Goal: Use online tool/utility: Utilize a website feature to perform a specific function

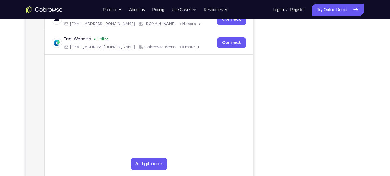
scroll to position [103, 0]
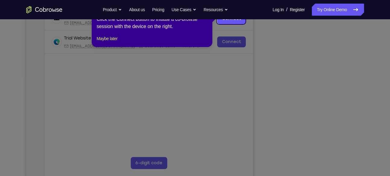
click at [259, 103] on icon at bounding box center [197, 88] width 394 height 176
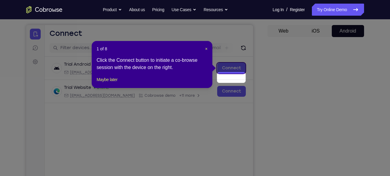
scroll to position [55, 0]
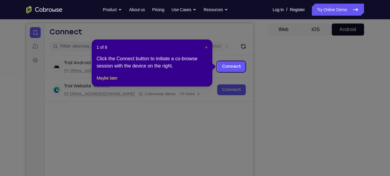
click at [206, 46] on span "×" at bounding box center [206, 47] width 2 height 5
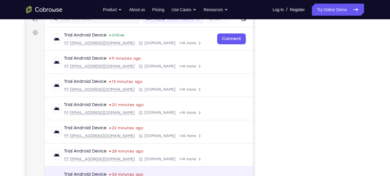
scroll to position [109, 0]
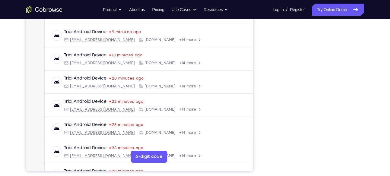
click at [263, 99] on div "Your Support Agent Your Customer Web iOS Android" at bounding box center [195, 60] width 338 height 223
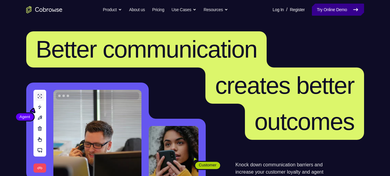
click at [334, 12] on link "Try Online Demo" at bounding box center [338, 10] width 52 height 12
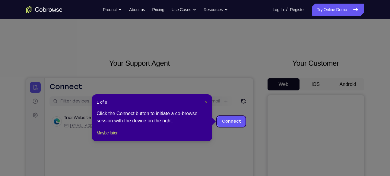
click at [207, 103] on span "×" at bounding box center [206, 102] width 2 height 5
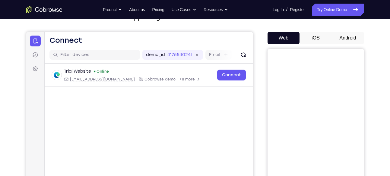
scroll to position [49, 0]
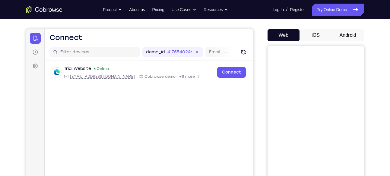
click at [343, 30] on button "Android" at bounding box center [348, 35] width 32 height 12
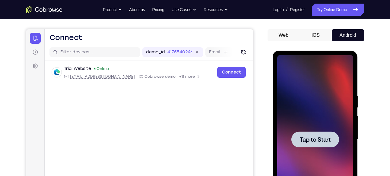
scroll to position [0, 0]
click at [315, 141] on span "Tap to Start" at bounding box center [315, 140] width 31 height 6
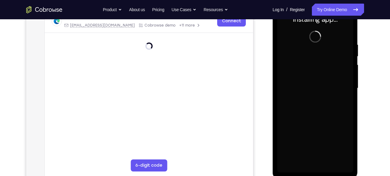
scroll to position [113, 0]
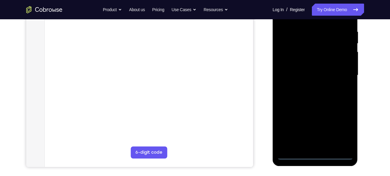
click at [316, 155] on div at bounding box center [315, 75] width 76 height 169
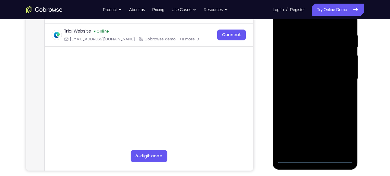
scroll to position [109, 0]
click at [336, 132] on div at bounding box center [315, 79] width 76 height 169
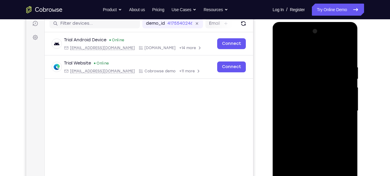
scroll to position [77, 0]
click at [342, 162] on div at bounding box center [315, 111] width 76 height 169
click at [295, 58] on div at bounding box center [315, 111] width 76 height 169
click at [296, 54] on div at bounding box center [315, 111] width 76 height 169
click at [302, 76] on div at bounding box center [315, 111] width 76 height 169
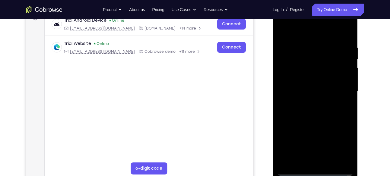
scroll to position [98, 0]
click at [307, 134] on div at bounding box center [315, 90] width 76 height 169
click at [332, 29] on div at bounding box center [315, 90] width 76 height 169
click at [311, 103] on div at bounding box center [315, 90] width 76 height 169
click at [349, 160] on div at bounding box center [315, 90] width 76 height 169
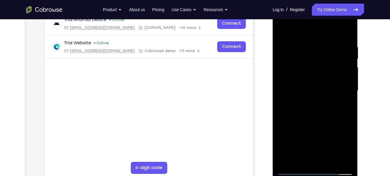
drag, startPoint x: 316, startPoint y: 91, endPoint x: 316, endPoint y: 40, distance: 50.7
click at [316, 40] on div at bounding box center [315, 90] width 76 height 169
drag, startPoint x: 312, startPoint y: 101, endPoint x: 315, endPoint y: 27, distance: 74.2
click at [315, 27] on div at bounding box center [315, 90] width 76 height 169
drag, startPoint x: 310, startPoint y: 121, endPoint x: 317, endPoint y: -5, distance: 125.9
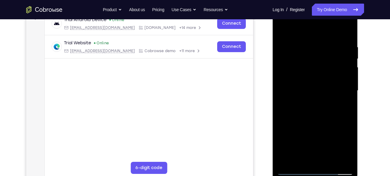
click at [317, 2] on html "Online web based iOS Simulators and Android Emulators. Run iPhone, iPad, Mobile…" at bounding box center [316, 92] width 86 height 181
drag, startPoint x: 316, startPoint y: 90, endPoint x: 320, endPoint y: -5, distance: 94.5
click at [320, 2] on html "Online web based iOS Simulators and Android Emulators. Run iPhone, iPad, Mobile…" at bounding box center [316, 92] width 86 height 181
drag, startPoint x: 315, startPoint y: 143, endPoint x: 308, endPoint y: 39, distance: 104.3
click at [308, 39] on div at bounding box center [315, 90] width 76 height 169
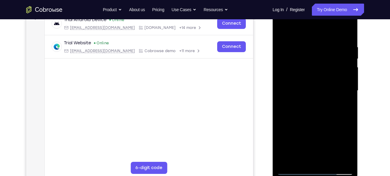
drag, startPoint x: 317, startPoint y: 146, endPoint x: 308, endPoint y: 20, distance: 126.3
click at [308, 20] on div at bounding box center [315, 90] width 76 height 169
click at [311, 102] on div at bounding box center [315, 90] width 76 height 169
drag, startPoint x: 307, startPoint y: 108, endPoint x: 321, endPoint y: -6, distance: 115.4
click at [321, 2] on html "Online web based iOS Simulators and Android Emulators. Run iPhone, iPad, Mobile…" at bounding box center [316, 92] width 86 height 181
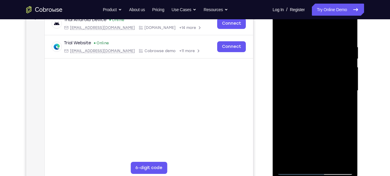
drag, startPoint x: 314, startPoint y: 123, endPoint x: 313, endPoint y: 99, distance: 24.2
click at [313, 99] on div at bounding box center [315, 90] width 76 height 169
drag, startPoint x: 313, startPoint y: 99, endPoint x: 322, endPoint y: 43, distance: 56.5
click at [322, 43] on div at bounding box center [315, 90] width 76 height 169
drag, startPoint x: 313, startPoint y: 131, endPoint x: 321, endPoint y: 33, distance: 97.7
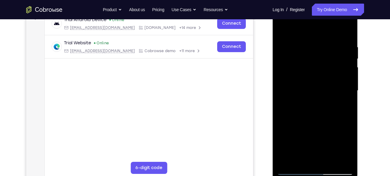
click at [321, 33] on div at bounding box center [315, 90] width 76 height 169
click at [314, 134] on div at bounding box center [315, 90] width 76 height 169
drag, startPoint x: 314, startPoint y: 134, endPoint x: 318, endPoint y: 94, distance: 39.4
click at [318, 94] on div at bounding box center [315, 90] width 76 height 169
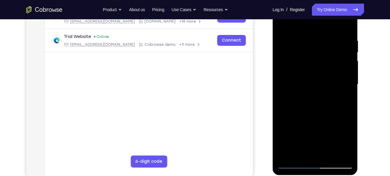
scroll to position [105, 0]
click at [332, 93] on div at bounding box center [315, 84] width 76 height 169
click at [283, 121] on div at bounding box center [315, 84] width 76 height 169
click at [283, 122] on div at bounding box center [315, 84] width 76 height 169
click at [286, 122] on div at bounding box center [315, 84] width 76 height 169
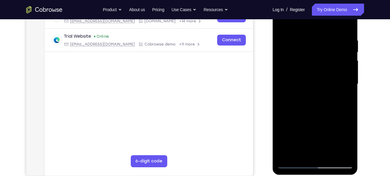
click at [289, 122] on div at bounding box center [315, 84] width 76 height 169
click at [293, 122] on div at bounding box center [315, 84] width 76 height 169
click at [297, 122] on div at bounding box center [315, 84] width 76 height 169
click at [298, 122] on div at bounding box center [315, 84] width 76 height 169
click at [299, 122] on div at bounding box center [315, 84] width 76 height 169
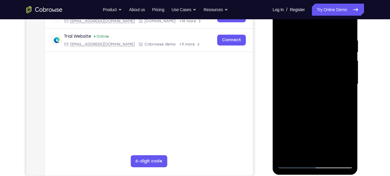
click at [302, 122] on div at bounding box center [315, 84] width 76 height 169
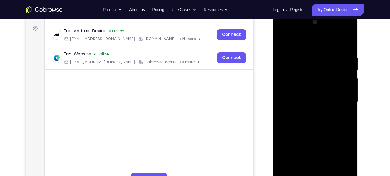
scroll to position [86, 0]
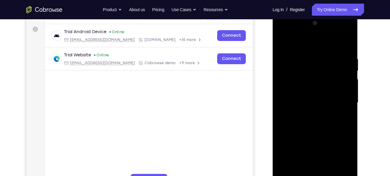
click at [345, 43] on div at bounding box center [315, 102] width 76 height 169
drag, startPoint x: 316, startPoint y: 106, endPoint x: 325, endPoint y: 55, distance: 51.7
click at [325, 55] on div at bounding box center [315, 102] width 76 height 169
drag, startPoint x: 312, startPoint y: 130, endPoint x: 321, endPoint y: 62, distance: 67.8
click at [321, 62] on div at bounding box center [315, 102] width 76 height 169
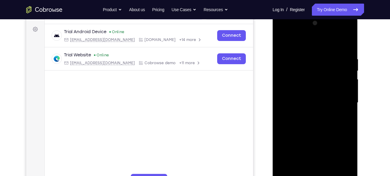
drag, startPoint x: 313, startPoint y: 94, endPoint x: 324, endPoint y: 44, distance: 50.9
click at [324, 44] on div at bounding box center [315, 102] width 76 height 169
click at [316, 91] on div at bounding box center [315, 102] width 76 height 169
drag, startPoint x: 316, startPoint y: 91, endPoint x: 333, endPoint y: 28, distance: 65.2
click at [333, 28] on div at bounding box center [315, 102] width 76 height 169
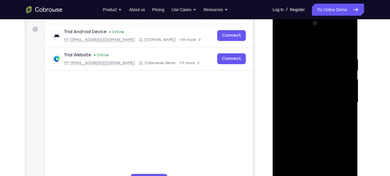
drag, startPoint x: 311, startPoint y: 115, endPoint x: 323, endPoint y: 67, distance: 50.3
click at [323, 67] on div at bounding box center [315, 102] width 76 height 169
drag, startPoint x: 308, startPoint y: 123, endPoint x: 320, endPoint y: 46, distance: 77.4
click at [320, 46] on div at bounding box center [315, 102] width 76 height 169
drag, startPoint x: 311, startPoint y: 116, endPoint x: 315, endPoint y: 39, distance: 77.0
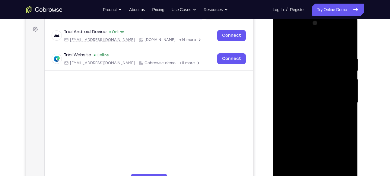
click at [315, 39] on div at bounding box center [315, 102] width 76 height 169
drag, startPoint x: 310, startPoint y: 112, endPoint x: 317, endPoint y: 24, distance: 88.0
click at [317, 24] on div at bounding box center [315, 102] width 76 height 169
drag, startPoint x: 313, startPoint y: 107, endPoint x: 322, endPoint y: 42, distance: 66.4
click at [322, 42] on div at bounding box center [315, 102] width 76 height 169
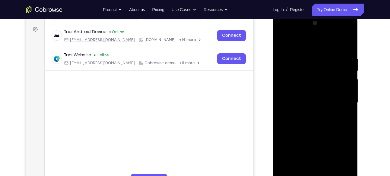
drag, startPoint x: 314, startPoint y: 127, endPoint x: 321, endPoint y: 57, distance: 70.2
click at [321, 57] on div at bounding box center [315, 102] width 76 height 169
click at [314, 85] on div at bounding box center [315, 102] width 76 height 169
click at [298, 99] on div at bounding box center [315, 102] width 76 height 169
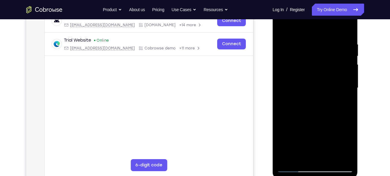
scroll to position [101, 0]
click at [283, 129] on div at bounding box center [315, 87] width 76 height 169
click at [285, 129] on div at bounding box center [315, 87] width 76 height 169
click at [286, 129] on div at bounding box center [315, 87] width 76 height 169
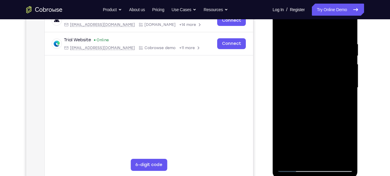
click at [288, 129] on div at bounding box center [315, 87] width 76 height 169
click at [290, 129] on div at bounding box center [315, 87] width 76 height 169
click at [292, 129] on div at bounding box center [315, 87] width 76 height 169
click at [295, 129] on div at bounding box center [315, 87] width 76 height 169
click at [298, 129] on div at bounding box center [315, 87] width 76 height 169
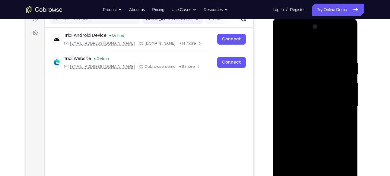
scroll to position [80, 0]
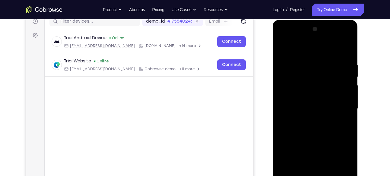
click at [345, 51] on div at bounding box center [315, 108] width 76 height 169
drag, startPoint x: 313, startPoint y: 121, endPoint x: 320, endPoint y: 63, distance: 58.6
click at [320, 63] on div at bounding box center [315, 108] width 76 height 169
drag, startPoint x: 311, startPoint y: 124, endPoint x: 318, endPoint y: 59, distance: 64.9
click at [318, 59] on div at bounding box center [315, 108] width 76 height 169
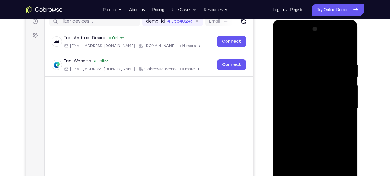
drag, startPoint x: 313, startPoint y: 109, endPoint x: 317, endPoint y: 87, distance: 23.0
click at [317, 87] on div at bounding box center [315, 108] width 76 height 169
drag, startPoint x: 315, startPoint y: 94, endPoint x: 322, endPoint y: 34, distance: 60.1
click at [322, 34] on div at bounding box center [315, 108] width 76 height 169
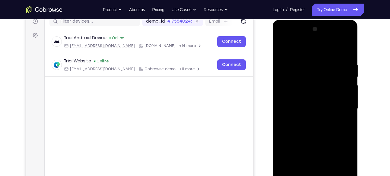
drag, startPoint x: 310, startPoint y: 120, endPoint x: 318, endPoint y: 85, distance: 35.6
click at [318, 85] on div at bounding box center [315, 108] width 76 height 169
click at [314, 90] on div at bounding box center [315, 108] width 76 height 169
click at [302, 98] on div at bounding box center [315, 108] width 76 height 169
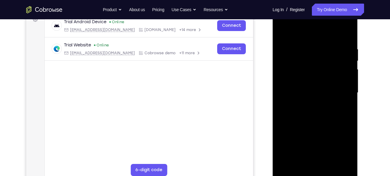
scroll to position [97, 0]
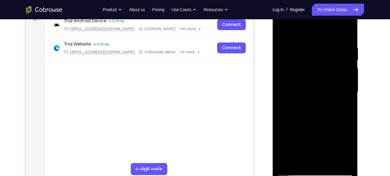
click at [285, 129] on div at bounding box center [315, 92] width 76 height 169
click at [287, 129] on div at bounding box center [315, 92] width 76 height 169
click at [286, 129] on div at bounding box center [315, 92] width 76 height 169
click at [288, 129] on div at bounding box center [315, 92] width 76 height 169
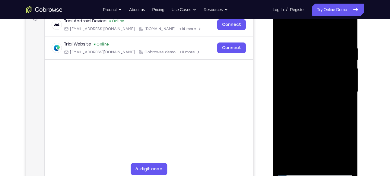
click at [288, 129] on div at bounding box center [315, 92] width 76 height 169
click at [290, 129] on div at bounding box center [315, 92] width 76 height 169
click at [291, 128] on div at bounding box center [315, 92] width 76 height 169
click at [292, 129] on div at bounding box center [315, 92] width 76 height 169
click at [294, 129] on div at bounding box center [315, 92] width 76 height 169
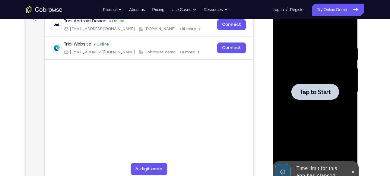
click at [295, 129] on div at bounding box center [315, 92] width 76 height 169
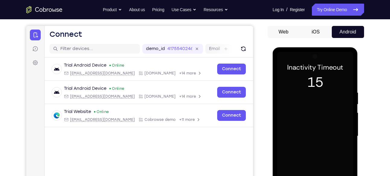
scroll to position [52, 0]
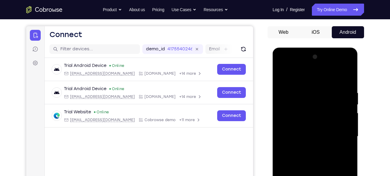
click at [313, 96] on div at bounding box center [315, 136] width 76 height 169
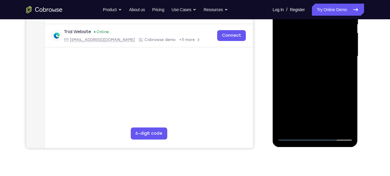
scroll to position [133, 0]
click at [316, 134] on div at bounding box center [315, 56] width 76 height 169
click at [340, 111] on div at bounding box center [315, 56] width 76 height 169
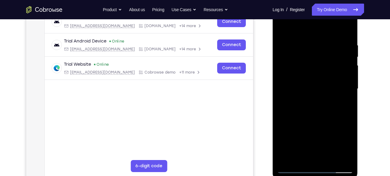
scroll to position [98, 0]
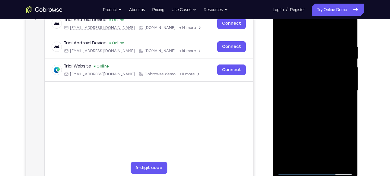
click at [299, 28] on div at bounding box center [315, 90] width 76 height 169
click at [298, 56] on div at bounding box center [315, 90] width 76 height 169
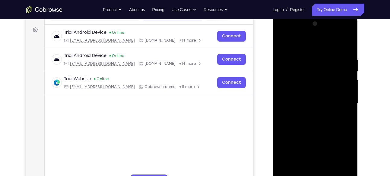
scroll to position [85, 0]
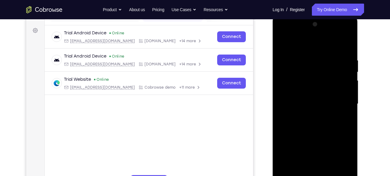
click at [312, 85] on div at bounding box center [315, 104] width 76 height 169
click at [315, 60] on div at bounding box center [315, 104] width 76 height 169
click at [313, 141] on div at bounding box center [315, 104] width 76 height 169
click at [316, 118] on div at bounding box center [315, 104] width 76 height 169
click at [287, 90] on div at bounding box center [315, 104] width 76 height 169
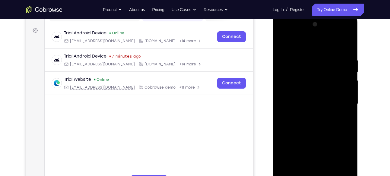
click at [349, 173] on div at bounding box center [315, 104] width 76 height 169
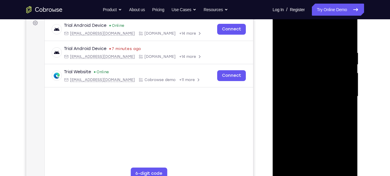
scroll to position [93, 0]
click at [316, 26] on div at bounding box center [315, 96] width 76 height 169
click at [349, 170] on div at bounding box center [315, 96] width 76 height 169
click at [313, 73] on div at bounding box center [315, 96] width 76 height 169
click at [310, 91] on div at bounding box center [315, 96] width 76 height 169
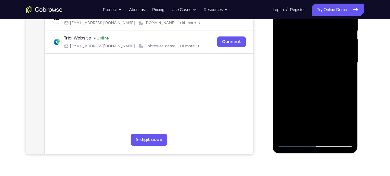
scroll to position [126, 0]
click at [292, 144] on div at bounding box center [315, 62] width 76 height 169
click at [300, 77] on div at bounding box center [315, 62] width 76 height 169
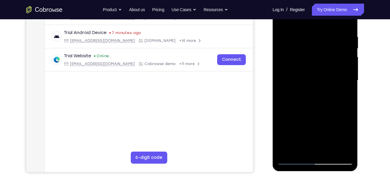
scroll to position [107, 0]
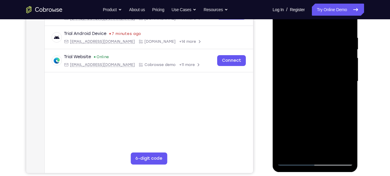
click at [292, 163] on div at bounding box center [315, 81] width 76 height 169
click at [283, 107] on div at bounding box center [315, 81] width 76 height 169
click at [285, 102] on div at bounding box center [315, 81] width 76 height 169
click at [285, 103] on div at bounding box center [315, 81] width 76 height 169
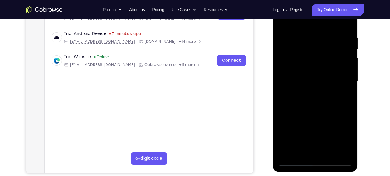
click at [289, 103] on div at bounding box center [315, 81] width 76 height 169
click at [294, 160] on div at bounding box center [315, 81] width 76 height 169
click at [286, 106] on div at bounding box center [315, 81] width 76 height 169
click at [289, 119] on div at bounding box center [315, 81] width 76 height 169
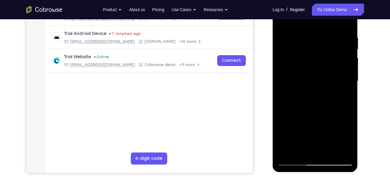
click at [291, 87] on div at bounding box center [315, 81] width 76 height 169
click at [294, 164] on div at bounding box center [315, 81] width 76 height 169
click at [291, 102] on div at bounding box center [315, 81] width 76 height 169
click at [284, 107] on div at bounding box center [315, 81] width 76 height 169
click at [293, 102] on div at bounding box center [315, 81] width 76 height 169
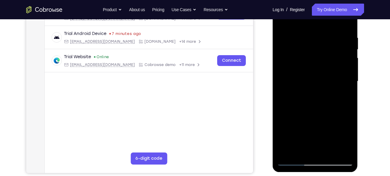
click at [295, 102] on div at bounding box center [315, 81] width 76 height 169
click at [300, 102] on div at bounding box center [315, 81] width 76 height 169
click at [304, 102] on div at bounding box center [315, 81] width 76 height 169
click at [308, 101] on div at bounding box center [315, 81] width 76 height 169
click at [313, 101] on div at bounding box center [315, 81] width 76 height 169
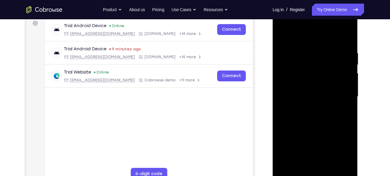
scroll to position [92, 0]
click at [349, 35] on div at bounding box center [315, 97] width 76 height 169
click at [312, 25] on div at bounding box center [315, 97] width 76 height 169
click at [347, 167] on div at bounding box center [315, 97] width 76 height 169
click at [318, 107] on div at bounding box center [315, 97] width 76 height 169
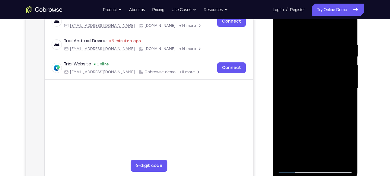
scroll to position [100, 0]
click at [304, 108] on div at bounding box center [315, 88] width 76 height 169
click at [285, 129] on div at bounding box center [315, 88] width 76 height 169
click at [299, 118] on div at bounding box center [315, 88] width 76 height 169
click at [288, 126] on div at bounding box center [315, 88] width 76 height 169
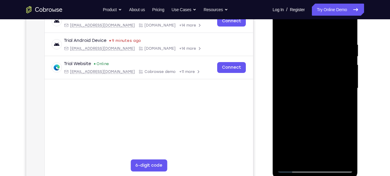
click at [307, 117] on div at bounding box center [315, 88] width 76 height 169
click at [286, 130] on div at bounding box center [315, 88] width 76 height 169
click at [287, 130] on div at bounding box center [315, 88] width 76 height 169
click at [289, 130] on div at bounding box center [315, 88] width 76 height 169
click at [291, 129] on div at bounding box center [315, 88] width 76 height 169
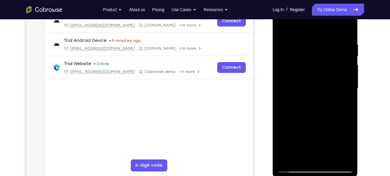
click at [291, 129] on div at bounding box center [315, 88] width 76 height 169
click at [292, 129] on div at bounding box center [315, 88] width 76 height 169
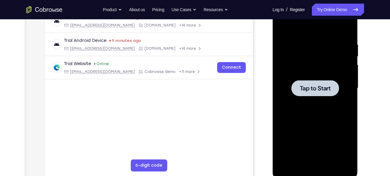
click at [307, 93] on div at bounding box center [315, 88] width 48 height 16
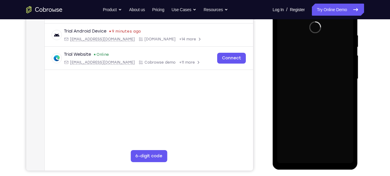
scroll to position [112, 0]
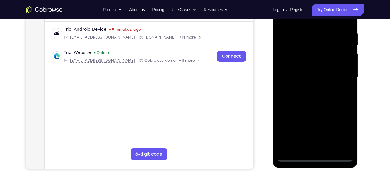
click at [315, 153] on div at bounding box center [315, 77] width 76 height 169
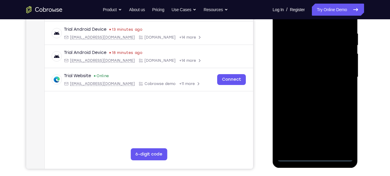
click at [317, 157] on div at bounding box center [315, 77] width 76 height 169
click at [341, 136] on div at bounding box center [315, 77] width 76 height 169
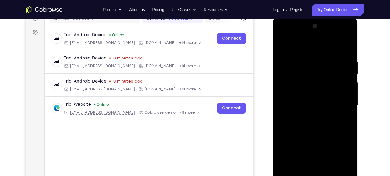
scroll to position [83, 0]
click at [297, 46] on div at bounding box center [315, 105] width 76 height 169
click at [297, 69] on div at bounding box center [315, 105] width 76 height 169
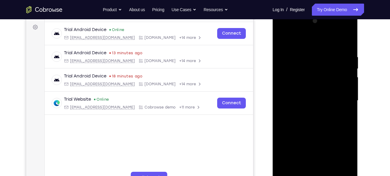
scroll to position [89, 0]
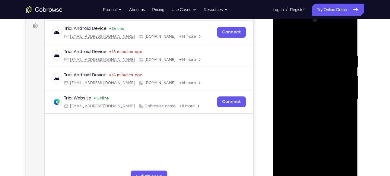
click at [315, 134] on div at bounding box center [315, 99] width 76 height 169
click at [316, 55] on div at bounding box center [315, 99] width 76 height 169
click at [312, 133] on div at bounding box center [315, 99] width 76 height 169
click at [308, 114] on div at bounding box center [315, 99] width 76 height 169
click at [348, 172] on div at bounding box center [315, 99] width 76 height 169
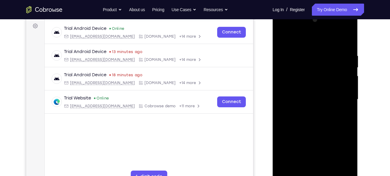
click at [335, 167] on div at bounding box center [315, 99] width 76 height 169
click at [314, 29] on div at bounding box center [315, 99] width 76 height 169
click at [348, 170] on div at bounding box center [315, 99] width 76 height 169
click at [307, 112] on div at bounding box center [315, 99] width 76 height 169
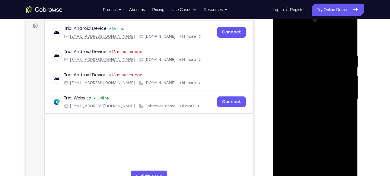
click at [305, 109] on div at bounding box center [315, 99] width 76 height 169
click at [294, 141] on div at bounding box center [315, 99] width 76 height 169
click at [296, 141] on div at bounding box center [315, 99] width 76 height 169
click at [294, 141] on div at bounding box center [315, 99] width 76 height 169
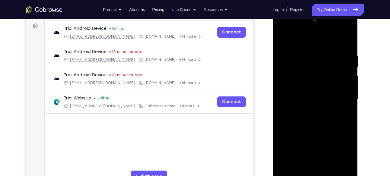
click at [309, 70] on div at bounding box center [315, 99] width 76 height 169
click at [306, 97] on div at bounding box center [315, 99] width 76 height 169
click at [297, 141] on div at bounding box center [315, 99] width 76 height 169
click at [299, 141] on div at bounding box center [315, 99] width 76 height 169
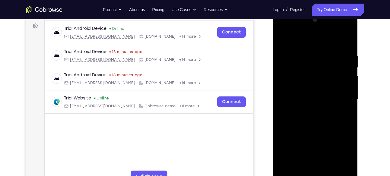
click at [299, 141] on div at bounding box center [315, 99] width 76 height 169
click at [300, 141] on div at bounding box center [315, 99] width 76 height 169
click at [299, 141] on div at bounding box center [315, 99] width 76 height 169
click at [300, 141] on div at bounding box center [315, 99] width 76 height 169
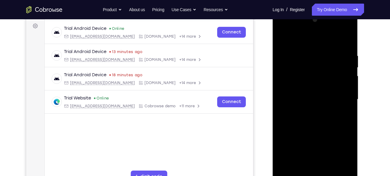
click at [300, 141] on div at bounding box center [315, 99] width 76 height 169
click at [302, 141] on div at bounding box center [315, 99] width 76 height 169
click at [303, 141] on div at bounding box center [315, 99] width 76 height 169
click at [304, 141] on div at bounding box center [315, 99] width 76 height 169
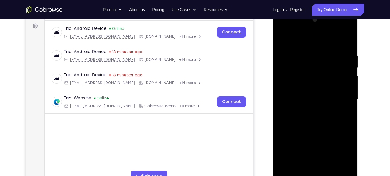
click at [304, 141] on div at bounding box center [315, 99] width 76 height 169
click at [305, 141] on div at bounding box center [315, 99] width 76 height 169
click at [306, 141] on div at bounding box center [315, 99] width 76 height 169
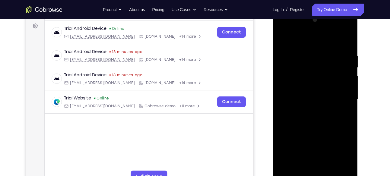
click at [308, 141] on div at bounding box center [315, 99] width 76 height 169
click at [309, 141] on div at bounding box center [315, 99] width 76 height 169
click at [310, 141] on div at bounding box center [315, 99] width 76 height 169
click at [312, 141] on div at bounding box center [315, 99] width 76 height 169
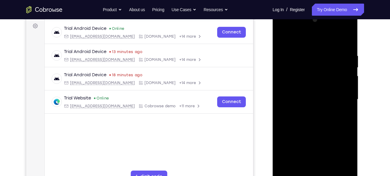
click at [312, 141] on div at bounding box center [315, 99] width 76 height 169
click at [313, 141] on div at bounding box center [315, 99] width 76 height 169
click at [315, 141] on div at bounding box center [315, 99] width 76 height 169
click at [316, 141] on div at bounding box center [315, 99] width 76 height 169
click at [317, 141] on div at bounding box center [315, 99] width 76 height 169
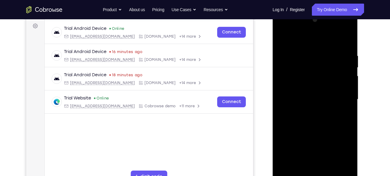
click at [318, 141] on div at bounding box center [315, 99] width 76 height 169
click at [320, 141] on div at bounding box center [315, 99] width 76 height 169
click at [321, 141] on div at bounding box center [315, 99] width 76 height 169
click at [324, 141] on div at bounding box center [315, 99] width 76 height 169
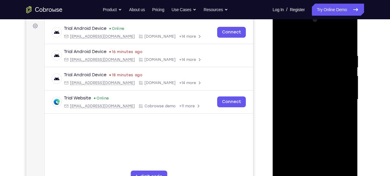
click at [326, 141] on div at bounding box center [315, 99] width 76 height 169
click at [328, 141] on div at bounding box center [315, 99] width 76 height 169
click at [331, 141] on div at bounding box center [315, 99] width 76 height 169
click at [334, 141] on div at bounding box center [315, 99] width 76 height 169
click at [339, 141] on div at bounding box center [315, 99] width 76 height 169
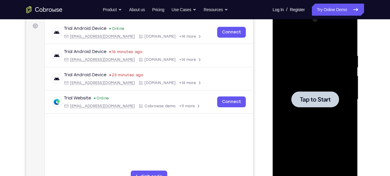
click at [318, 98] on span "Tap to Start" at bounding box center [315, 99] width 31 height 6
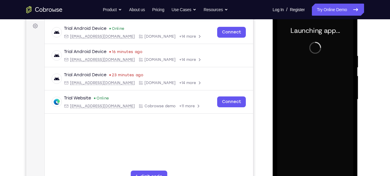
click at [305, 97] on div at bounding box center [315, 99] width 76 height 169
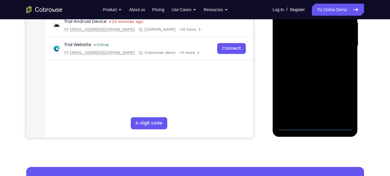
scroll to position [110, 0]
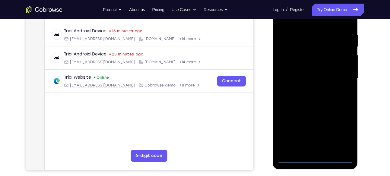
click at [314, 156] on div at bounding box center [315, 78] width 76 height 169
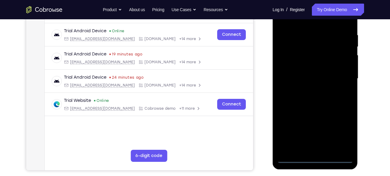
click at [318, 157] on div at bounding box center [315, 78] width 76 height 169
click at [343, 128] on div at bounding box center [315, 78] width 76 height 169
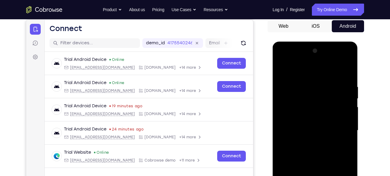
scroll to position [58, 0]
click at [302, 70] on div at bounding box center [315, 130] width 76 height 169
click at [300, 96] on div at bounding box center [315, 130] width 76 height 169
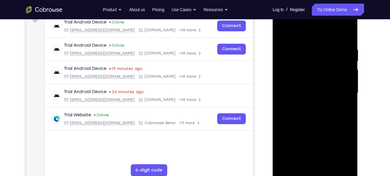
scroll to position [96, 0]
click at [316, 49] on div at bounding box center [315, 92] width 76 height 169
click at [310, 129] on div at bounding box center [315, 92] width 76 height 169
click at [302, 105] on div at bounding box center [315, 92] width 76 height 169
click at [314, 24] on div at bounding box center [315, 92] width 76 height 169
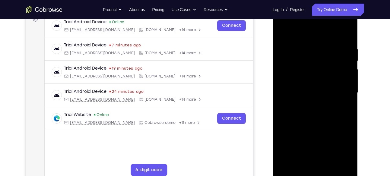
click at [310, 87] on div at bounding box center [315, 92] width 76 height 169
click at [346, 119] on div at bounding box center [315, 92] width 76 height 169
click at [311, 97] on div at bounding box center [315, 92] width 76 height 169
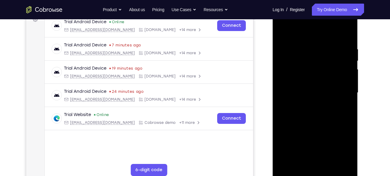
click at [348, 172] on div at bounding box center [315, 92] width 76 height 169
click at [313, 110] on div at bounding box center [315, 92] width 76 height 169
click at [282, 171] on div at bounding box center [315, 92] width 76 height 169
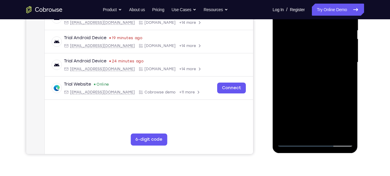
scroll to position [128, 0]
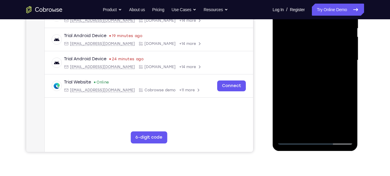
click at [283, 135] on div at bounding box center [315, 60] width 76 height 169
click at [280, 142] on div at bounding box center [315, 60] width 76 height 169
click at [280, 135] on div at bounding box center [315, 60] width 76 height 169
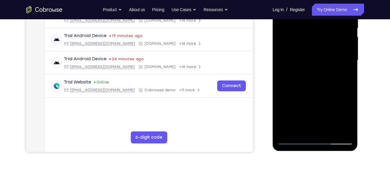
click at [281, 135] on div at bounding box center [315, 60] width 76 height 169
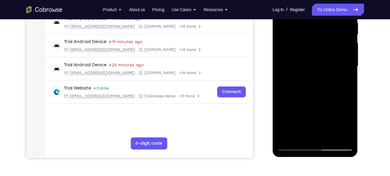
click at [294, 123] on div at bounding box center [315, 66] width 76 height 169
click at [283, 146] on div at bounding box center [315, 66] width 76 height 169
click at [286, 142] on div at bounding box center [315, 66] width 76 height 169
click at [280, 147] on div at bounding box center [315, 66] width 76 height 169
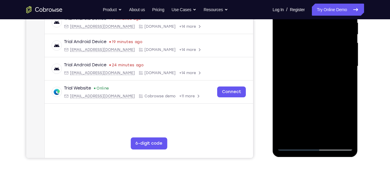
click at [288, 142] on div at bounding box center [315, 66] width 76 height 169
click at [281, 147] on div at bounding box center [315, 66] width 76 height 169
click at [290, 141] on div at bounding box center [315, 66] width 76 height 169
click at [299, 136] on div at bounding box center [315, 66] width 76 height 169
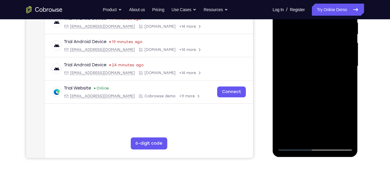
click at [294, 142] on div at bounding box center [315, 66] width 76 height 169
click at [280, 148] on div at bounding box center [315, 66] width 76 height 169
click at [293, 145] on div at bounding box center [315, 66] width 76 height 169
click at [297, 142] on div at bounding box center [315, 66] width 76 height 169
drag, startPoint x: 308, startPoint y: 102, endPoint x: 305, endPoint y: 55, distance: 46.5
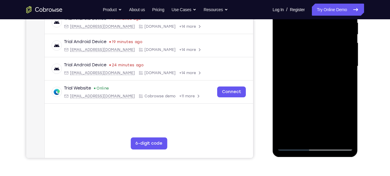
click at [305, 55] on div at bounding box center [315, 66] width 76 height 169
drag, startPoint x: 308, startPoint y: 133, endPoint x: 305, endPoint y: 47, distance: 86.0
click at [305, 47] on div at bounding box center [315, 66] width 76 height 169
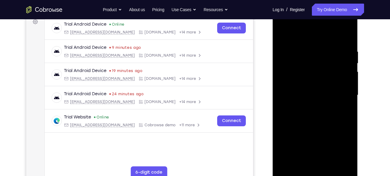
scroll to position [92, 0]
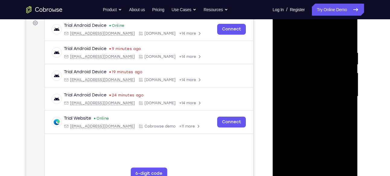
click at [312, 74] on div at bounding box center [315, 96] width 76 height 169
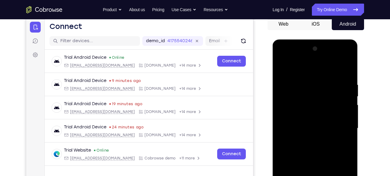
scroll to position [59, 0]
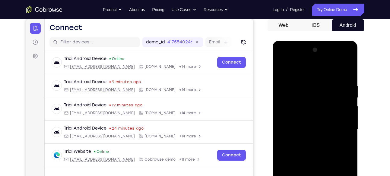
click at [312, 74] on div at bounding box center [315, 129] width 76 height 169
drag, startPoint x: 312, startPoint y: 137, endPoint x: 312, endPoint y: 74, distance: 63.3
click at [312, 74] on div at bounding box center [315, 129] width 76 height 169
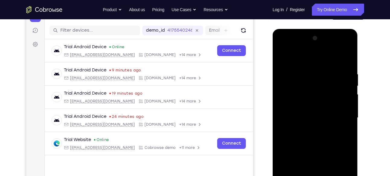
scroll to position [70, 0]
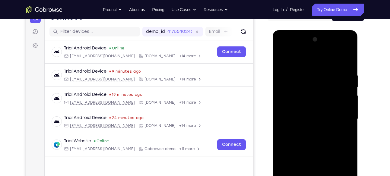
click at [326, 96] on div at bounding box center [315, 119] width 76 height 169
click at [328, 96] on div at bounding box center [315, 119] width 76 height 169
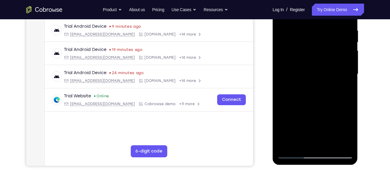
scroll to position [115, 0]
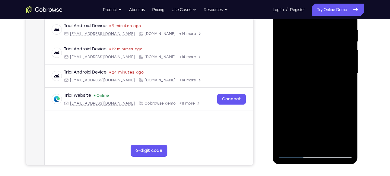
click at [350, 156] on div at bounding box center [315, 73] width 76 height 169
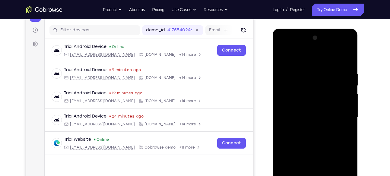
scroll to position [71, 0]
click at [307, 46] on div at bounding box center [315, 117] width 76 height 169
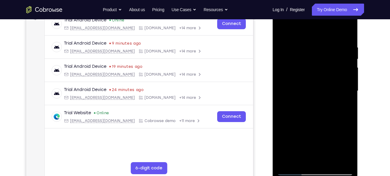
scroll to position [98, 0]
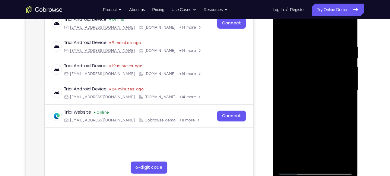
click at [304, 101] on div at bounding box center [315, 90] width 76 height 169
click at [347, 119] on div at bounding box center [315, 90] width 76 height 169
click at [301, 123] on div at bounding box center [315, 90] width 76 height 169
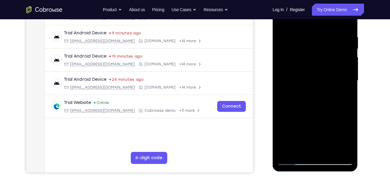
click at [349, 159] on div at bounding box center [315, 80] width 76 height 169
click at [282, 162] on div at bounding box center [315, 80] width 76 height 169
click at [282, 156] on div at bounding box center [315, 80] width 76 height 169
click at [282, 163] on div at bounding box center [315, 80] width 76 height 169
click at [282, 161] on div at bounding box center [315, 80] width 76 height 169
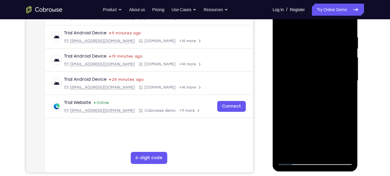
click at [285, 155] on div at bounding box center [315, 80] width 76 height 169
click at [289, 155] on div at bounding box center [315, 80] width 76 height 169
click at [291, 156] on div at bounding box center [315, 80] width 76 height 169
click at [295, 156] on div at bounding box center [315, 80] width 76 height 169
click at [302, 156] on div at bounding box center [315, 80] width 76 height 169
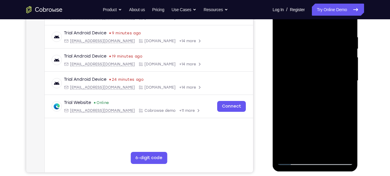
click at [308, 155] on div at bounding box center [315, 80] width 76 height 169
click at [314, 155] on div at bounding box center [315, 80] width 76 height 169
click at [324, 155] on div at bounding box center [315, 80] width 76 height 169
click at [350, 163] on div at bounding box center [315, 80] width 76 height 169
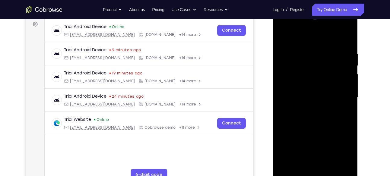
scroll to position [91, 0]
click at [346, 42] on div at bounding box center [315, 98] width 76 height 169
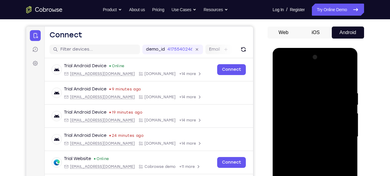
scroll to position [51, 0]
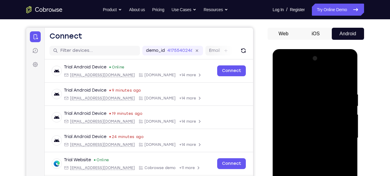
click at [347, 83] on div at bounding box center [315, 138] width 76 height 169
drag, startPoint x: 313, startPoint y: 124, endPoint x: 317, endPoint y: 39, distance: 85.4
click at [317, 49] on html "Online web based iOS Simulators and Android Emulators. Run iPhone, iPad, Mobile…" at bounding box center [316, 139] width 86 height 181
click at [319, 119] on div at bounding box center [315, 138] width 76 height 169
drag, startPoint x: 313, startPoint y: 126, endPoint x: 318, endPoint y: 51, distance: 74.7
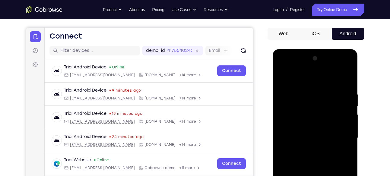
click at [318, 51] on div at bounding box center [315, 139] width 85 height 180
click at [315, 138] on div at bounding box center [315, 138] width 76 height 169
drag, startPoint x: 315, startPoint y: 138, endPoint x: 316, endPoint y: 39, distance: 99.5
click at [316, 49] on html "Online web based iOS Simulators and Android Emulators. Run iPhone, iPad, Mobile…" at bounding box center [316, 139] width 86 height 181
drag, startPoint x: 311, startPoint y: 147, endPoint x: 320, endPoint y: 22, distance: 125.1
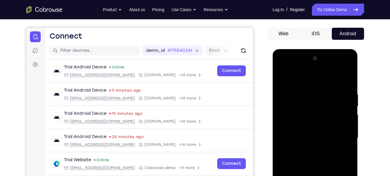
click at [320, 49] on html "Online web based iOS Simulators and Android Emulators. Run iPhone, iPad, Mobile…" at bounding box center [316, 139] width 86 height 181
drag, startPoint x: 317, startPoint y: 127, endPoint x: 318, endPoint y: 11, distance: 116.7
click at [318, 49] on html "Online web based iOS Simulators and Android Emulators. Run iPhone, iPad, Mobile…" at bounding box center [316, 139] width 86 height 181
drag, startPoint x: 316, startPoint y: 113, endPoint x: 315, endPoint y: 161, distance: 48.2
click at [315, 161] on div at bounding box center [315, 138] width 76 height 169
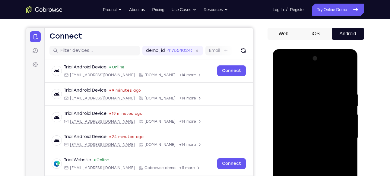
click at [314, 94] on div at bounding box center [315, 138] width 76 height 169
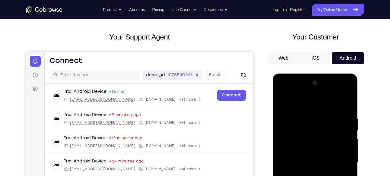
scroll to position [26, 0]
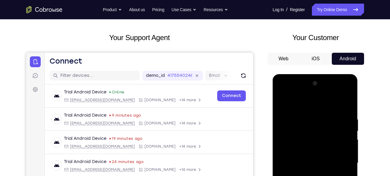
drag, startPoint x: 316, startPoint y: 116, endPoint x: 319, endPoint y: 152, distance: 36.6
click at [319, 152] on div at bounding box center [315, 163] width 76 height 169
drag, startPoint x: 315, startPoint y: 131, endPoint x: 315, endPoint y: 146, distance: 15.4
click at [315, 146] on div at bounding box center [315, 163] width 76 height 169
drag, startPoint x: 315, startPoint y: 146, endPoint x: 308, endPoint y: 182, distance: 36.2
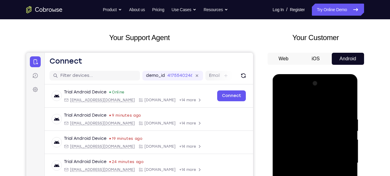
click at [308, 176] on div at bounding box center [315, 163] width 76 height 169
click at [309, 114] on div at bounding box center [315, 163] width 76 height 169
drag, startPoint x: 309, startPoint y: 114, endPoint x: 310, endPoint y: 158, distance: 44.0
click at [310, 158] on div at bounding box center [315, 163] width 76 height 169
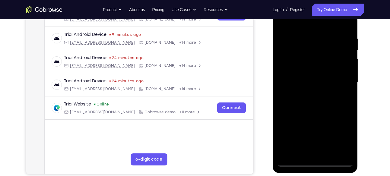
scroll to position [107, 0]
click at [296, 74] on div at bounding box center [315, 82] width 76 height 169
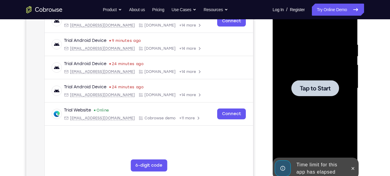
scroll to position [100, 0]
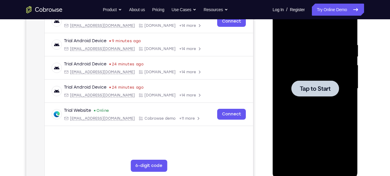
click at [307, 86] on span "Tap to Start" at bounding box center [315, 89] width 31 height 6
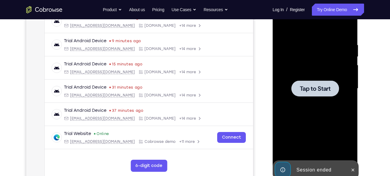
click at [321, 87] on span "Tap to Start" at bounding box center [315, 89] width 31 height 6
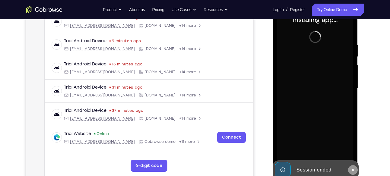
click at [352, 168] on icon at bounding box center [352, 170] width 5 height 5
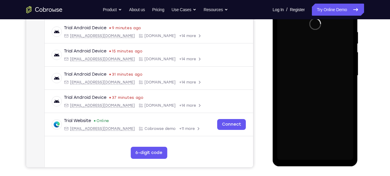
scroll to position [114, 0]
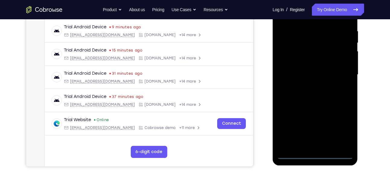
click at [319, 154] on div at bounding box center [315, 74] width 76 height 169
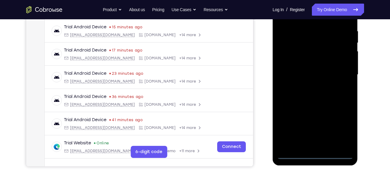
click at [341, 131] on div at bounding box center [315, 74] width 76 height 169
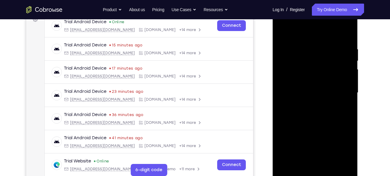
scroll to position [92, 0]
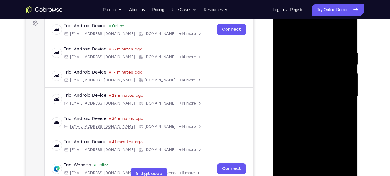
click at [292, 36] on div at bounding box center [315, 96] width 76 height 169
click at [302, 64] on div at bounding box center [315, 96] width 76 height 169
click at [317, 52] on div at bounding box center [315, 96] width 76 height 169
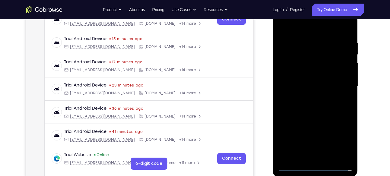
scroll to position [103, 0]
click at [317, 120] on div at bounding box center [315, 86] width 76 height 169
click at [312, 98] on div at bounding box center [315, 86] width 76 height 169
click at [320, 89] on div at bounding box center [315, 86] width 76 height 169
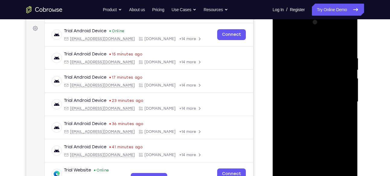
scroll to position [87, 0]
click at [314, 32] on div at bounding box center [315, 102] width 76 height 169
click at [314, 94] on div at bounding box center [315, 102] width 76 height 169
click at [348, 172] on div at bounding box center [315, 102] width 76 height 169
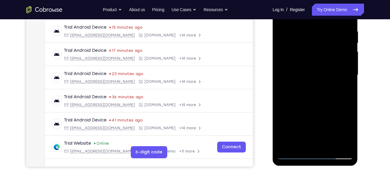
scroll to position [115, 0]
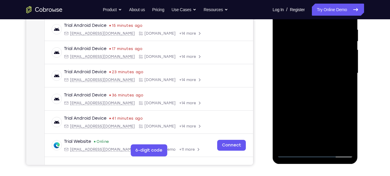
click at [297, 109] on div at bounding box center [315, 73] width 76 height 169
click at [282, 122] on div at bounding box center [315, 73] width 76 height 169
click at [283, 122] on div at bounding box center [315, 73] width 76 height 169
click at [285, 122] on div at bounding box center [315, 73] width 76 height 169
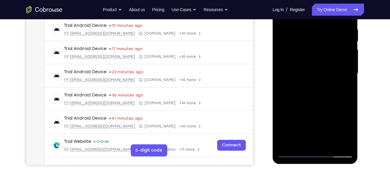
click at [285, 122] on div at bounding box center [315, 73] width 76 height 169
click at [286, 122] on div at bounding box center [315, 73] width 76 height 169
click at [287, 122] on div at bounding box center [315, 73] width 76 height 169
click at [286, 120] on div at bounding box center [315, 73] width 76 height 169
click at [287, 121] on div at bounding box center [315, 73] width 76 height 169
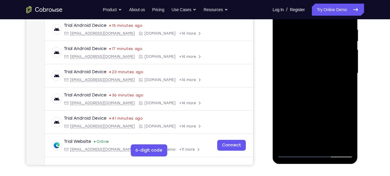
click at [288, 121] on div at bounding box center [315, 73] width 76 height 169
click at [289, 121] on div at bounding box center [315, 73] width 76 height 169
click at [290, 121] on div at bounding box center [315, 73] width 76 height 169
click at [291, 121] on div at bounding box center [315, 73] width 76 height 169
click at [293, 121] on div at bounding box center [315, 73] width 76 height 169
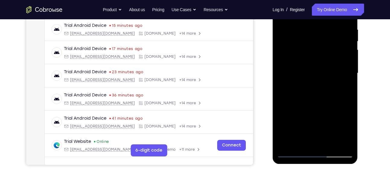
click at [294, 121] on div at bounding box center [315, 73] width 76 height 169
click at [296, 121] on div at bounding box center [315, 73] width 76 height 169
click at [298, 121] on div at bounding box center [315, 73] width 76 height 169
click at [300, 121] on div at bounding box center [315, 73] width 76 height 169
click at [301, 122] on div at bounding box center [315, 73] width 76 height 169
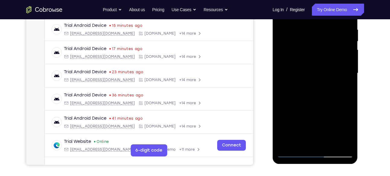
click at [302, 122] on div at bounding box center [315, 73] width 76 height 169
click at [303, 122] on div at bounding box center [315, 73] width 76 height 169
click at [305, 122] on div at bounding box center [315, 73] width 76 height 169
click at [306, 122] on div at bounding box center [315, 73] width 76 height 169
click at [307, 122] on div at bounding box center [315, 73] width 76 height 169
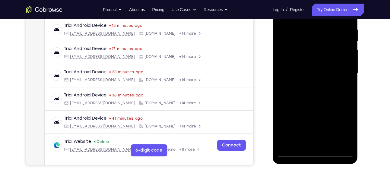
click at [311, 122] on div at bounding box center [315, 73] width 76 height 169
click at [314, 122] on div at bounding box center [315, 73] width 76 height 169
click at [317, 122] on div at bounding box center [315, 73] width 76 height 169
click at [320, 122] on div at bounding box center [315, 73] width 76 height 169
click at [322, 122] on div at bounding box center [315, 73] width 76 height 169
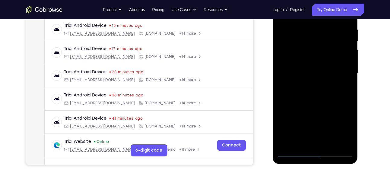
click at [327, 122] on div at bounding box center [315, 73] width 76 height 169
click at [330, 122] on div at bounding box center [315, 73] width 76 height 169
click at [334, 122] on div at bounding box center [315, 73] width 76 height 169
click at [339, 122] on div at bounding box center [315, 73] width 76 height 169
click at [341, 122] on div at bounding box center [315, 73] width 76 height 169
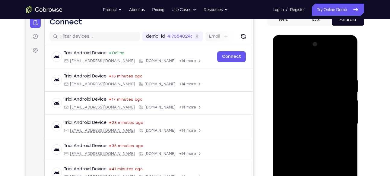
scroll to position [64, 0]
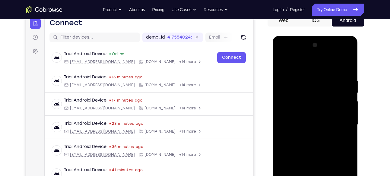
click at [314, 55] on div at bounding box center [315, 124] width 76 height 169
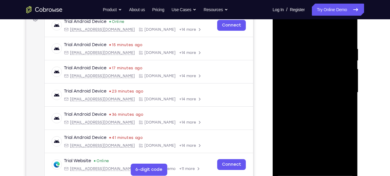
scroll to position [96, 0]
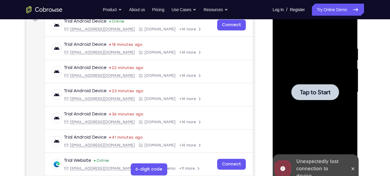
click at [317, 89] on span "Tap to Start" at bounding box center [315, 92] width 31 height 6
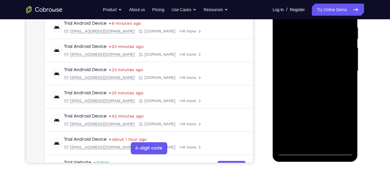
scroll to position [119, 0]
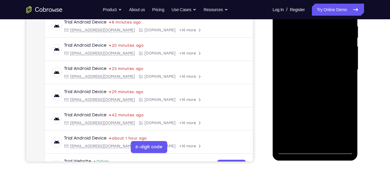
click at [316, 150] on div at bounding box center [315, 70] width 76 height 169
click at [342, 127] on div at bounding box center [315, 70] width 76 height 169
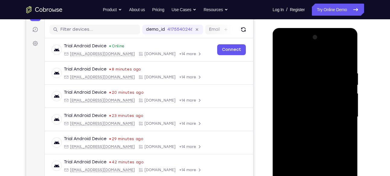
scroll to position [94, 0]
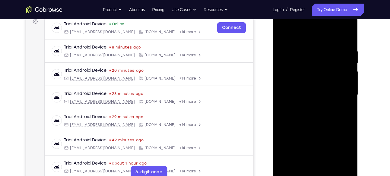
click at [300, 36] on div at bounding box center [315, 95] width 76 height 169
click at [301, 60] on div at bounding box center [315, 95] width 76 height 169
click at [318, 52] on div at bounding box center [315, 95] width 76 height 169
click at [316, 132] on div at bounding box center [315, 95] width 76 height 169
click at [304, 106] on div at bounding box center [315, 95] width 76 height 169
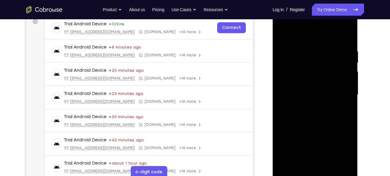
click at [304, 106] on div at bounding box center [315, 95] width 76 height 169
click at [313, 27] on div at bounding box center [315, 95] width 76 height 169
click at [349, 166] on div at bounding box center [315, 95] width 76 height 169
click at [316, 84] on div at bounding box center [315, 95] width 76 height 169
click at [347, 122] on div at bounding box center [315, 95] width 76 height 169
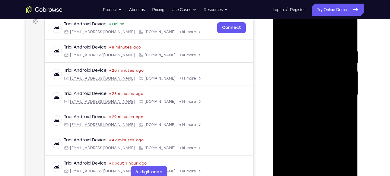
scroll to position [120, 0]
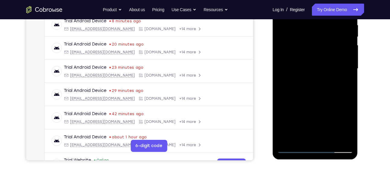
click at [283, 149] on div at bounding box center [315, 68] width 76 height 169
click at [281, 143] on div at bounding box center [315, 68] width 76 height 169
click at [282, 143] on div at bounding box center [315, 68] width 76 height 169
click at [283, 144] on div at bounding box center [315, 68] width 76 height 169
click at [284, 144] on div at bounding box center [315, 68] width 76 height 169
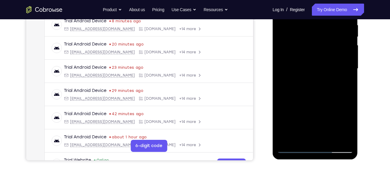
click at [285, 144] on div at bounding box center [315, 68] width 76 height 169
click at [287, 144] on div at bounding box center [315, 68] width 76 height 169
click at [289, 144] on div at bounding box center [315, 68] width 76 height 169
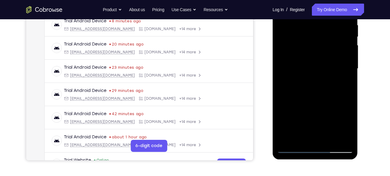
click at [281, 149] on div at bounding box center [315, 68] width 76 height 169
click at [289, 144] on div at bounding box center [315, 68] width 76 height 169
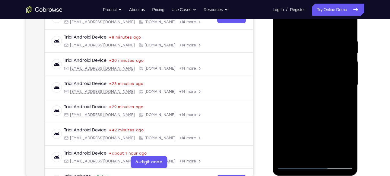
scroll to position [102, 0]
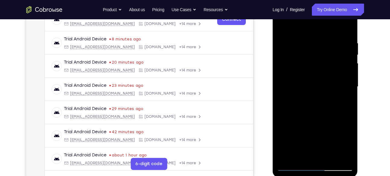
click at [297, 104] on div at bounding box center [315, 86] width 76 height 169
click at [281, 166] on div at bounding box center [315, 86] width 76 height 169
click at [289, 162] on div at bounding box center [315, 86] width 76 height 169
click at [291, 162] on div at bounding box center [315, 86] width 76 height 169
click at [292, 162] on div at bounding box center [315, 86] width 76 height 169
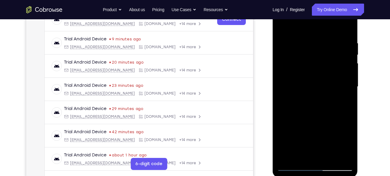
click at [292, 162] on div at bounding box center [315, 86] width 76 height 169
click at [280, 169] on div at bounding box center [315, 86] width 76 height 169
click at [294, 160] on div at bounding box center [315, 86] width 76 height 169
click at [283, 166] on div at bounding box center [315, 86] width 76 height 169
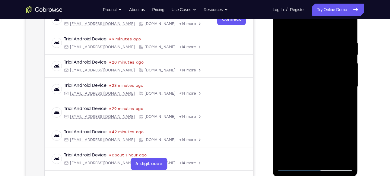
click at [293, 162] on div at bounding box center [315, 86] width 76 height 169
click at [295, 162] on div at bounding box center [315, 86] width 76 height 169
click at [296, 162] on div at bounding box center [315, 86] width 76 height 169
click at [298, 162] on div at bounding box center [315, 86] width 76 height 169
click at [305, 162] on div at bounding box center [315, 86] width 76 height 169
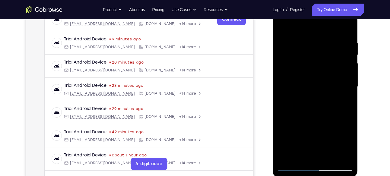
click at [310, 162] on div at bounding box center [315, 86] width 76 height 169
click at [315, 162] on div at bounding box center [315, 86] width 76 height 169
click at [322, 162] on div at bounding box center [315, 86] width 76 height 169
click at [330, 161] on div at bounding box center [315, 86] width 76 height 169
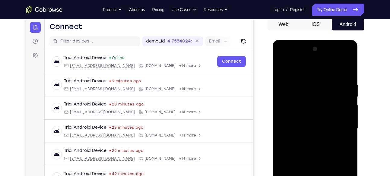
scroll to position [60, 0]
click at [309, 65] on div at bounding box center [315, 129] width 76 height 169
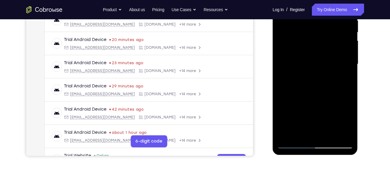
scroll to position [135, 0]
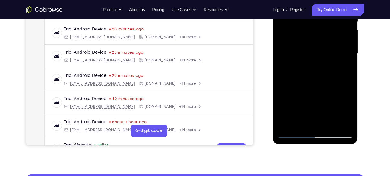
click at [349, 133] on div at bounding box center [315, 53] width 76 height 169
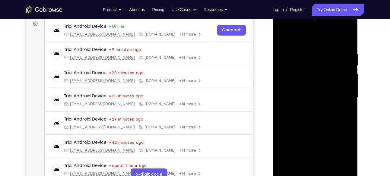
scroll to position [91, 0]
click at [317, 27] on div at bounding box center [315, 97] width 76 height 169
click at [348, 167] on div at bounding box center [315, 97] width 76 height 169
click at [313, 87] on div at bounding box center [315, 97] width 76 height 169
click at [346, 123] on div at bounding box center [315, 97] width 76 height 169
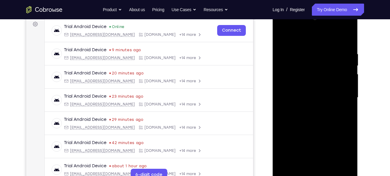
click at [326, 104] on div at bounding box center [315, 97] width 76 height 169
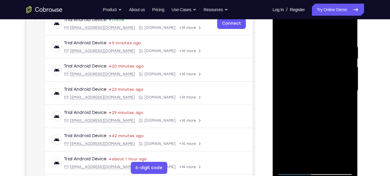
scroll to position [100, 0]
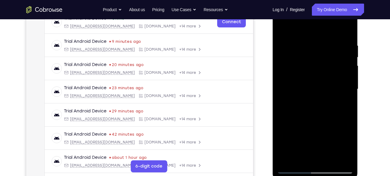
click at [280, 168] on div at bounding box center [315, 89] width 76 height 169
click at [282, 165] on div at bounding box center [315, 89] width 76 height 169
click at [283, 164] on div at bounding box center [315, 89] width 76 height 169
click at [285, 164] on div at bounding box center [315, 89] width 76 height 169
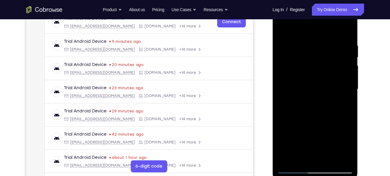
click at [287, 164] on div at bounding box center [315, 89] width 76 height 169
click at [281, 170] on div at bounding box center [315, 89] width 76 height 169
click at [286, 164] on div at bounding box center [315, 89] width 76 height 169
click at [283, 168] on div at bounding box center [315, 89] width 76 height 169
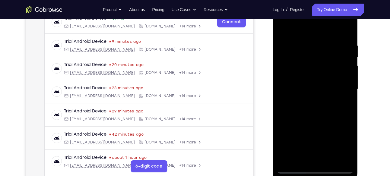
click at [281, 169] on div at bounding box center [315, 89] width 76 height 169
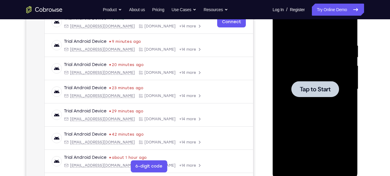
click at [313, 91] on span "Tap to Start" at bounding box center [315, 89] width 31 height 6
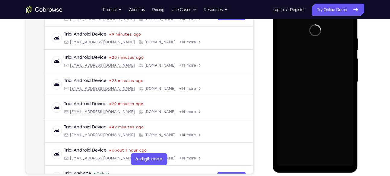
scroll to position [107, 0]
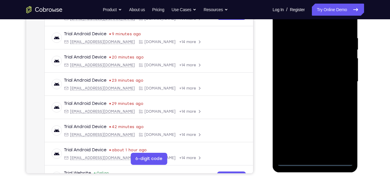
click at [314, 162] on div at bounding box center [315, 81] width 76 height 169
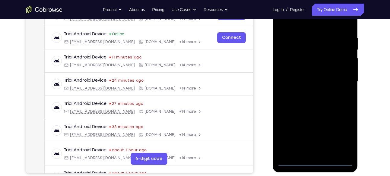
click at [344, 140] on div at bounding box center [315, 81] width 76 height 169
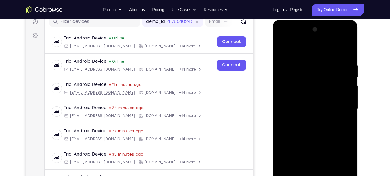
scroll to position [79, 0]
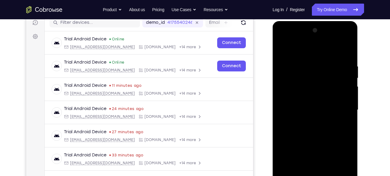
click at [299, 50] on div at bounding box center [315, 110] width 76 height 169
click at [302, 76] on div at bounding box center [315, 110] width 76 height 169
click at [315, 70] on div at bounding box center [315, 110] width 76 height 169
click at [310, 147] on div at bounding box center [315, 110] width 76 height 169
click at [306, 123] on div at bounding box center [315, 110] width 76 height 169
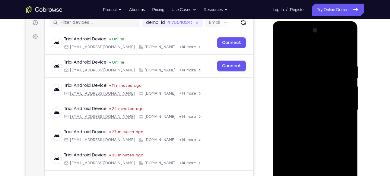
click at [315, 41] on div at bounding box center [315, 110] width 76 height 169
click at [302, 120] on div at bounding box center [315, 110] width 76 height 169
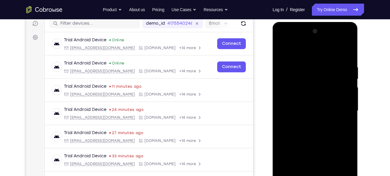
scroll to position [77, 0]
click at [314, 107] on div at bounding box center [315, 111] width 76 height 169
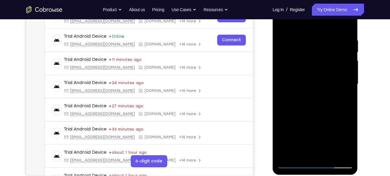
scroll to position [105, 0]
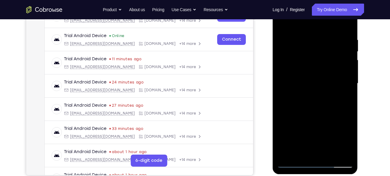
click at [350, 154] on div at bounding box center [315, 83] width 76 height 169
click at [317, 86] on div at bounding box center [315, 83] width 76 height 169
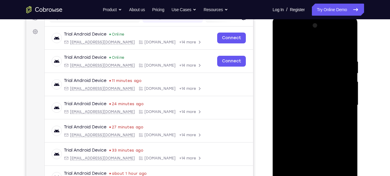
scroll to position [82, 0]
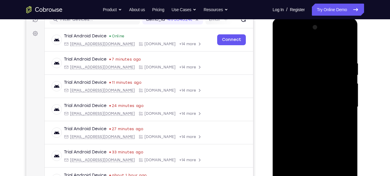
click at [319, 32] on div at bounding box center [315, 107] width 76 height 169
click at [320, 37] on div at bounding box center [315, 107] width 76 height 169
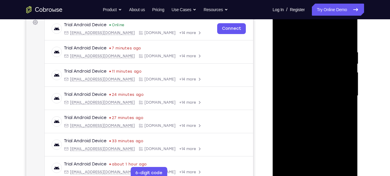
scroll to position [93, 0]
click at [345, 165] on div at bounding box center [315, 95] width 76 height 169
click at [305, 79] on div at bounding box center [315, 95] width 76 height 169
click at [347, 122] on div at bounding box center [315, 95] width 76 height 169
click at [314, 94] on div at bounding box center [315, 95] width 76 height 169
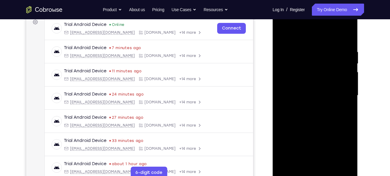
scroll to position [99, 0]
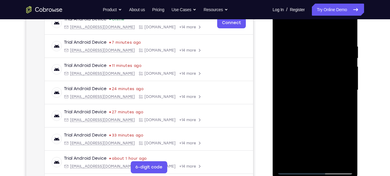
click at [280, 169] on div at bounding box center [315, 90] width 76 height 169
click at [282, 166] on div at bounding box center [315, 90] width 76 height 169
click at [282, 171] on div at bounding box center [315, 90] width 76 height 169
click at [283, 165] on div at bounding box center [315, 90] width 76 height 169
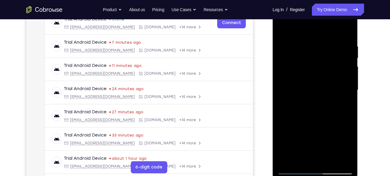
click at [283, 165] on div at bounding box center [315, 90] width 76 height 169
click at [282, 170] on div at bounding box center [315, 90] width 76 height 169
click at [318, 135] on div at bounding box center [315, 90] width 76 height 169
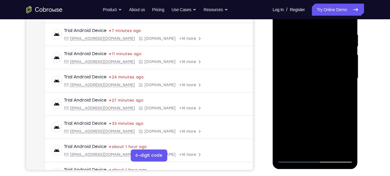
scroll to position [111, 0]
click at [318, 135] on div at bounding box center [315, 78] width 76 height 169
click at [281, 157] on div at bounding box center [315, 78] width 76 height 169
click at [284, 153] on div at bounding box center [315, 78] width 76 height 169
click at [286, 153] on div at bounding box center [315, 78] width 76 height 169
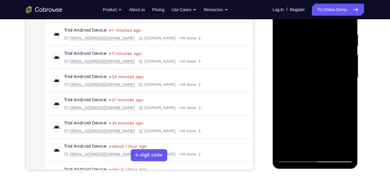
click at [281, 157] on div at bounding box center [315, 78] width 76 height 169
click at [287, 153] on div at bounding box center [315, 78] width 76 height 169
click at [289, 152] on div at bounding box center [315, 78] width 76 height 169
click at [292, 153] on div at bounding box center [315, 78] width 76 height 169
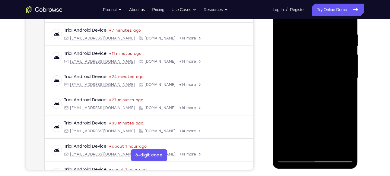
click at [280, 159] on div at bounding box center [315, 78] width 76 height 169
click at [295, 153] on div at bounding box center [315, 78] width 76 height 169
click at [299, 153] on div at bounding box center [315, 78] width 76 height 169
click at [302, 153] on div at bounding box center [315, 78] width 76 height 169
click at [305, 146] on div at bounding box center [315, 78] width 76 height 169
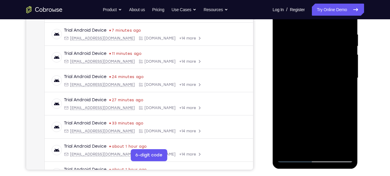
click at [310, 154] on div at bounding box center [315, 78] width 76 height 169
click at [281, 158] on div at bounding box center [315, 78] width 76 height 169
click at [316, 87] on div at bounding box center [315, 78] width 76 height 169
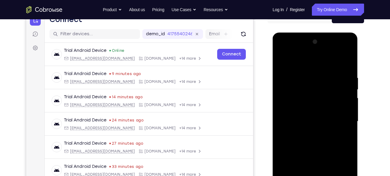
scroll to position [143, 0]
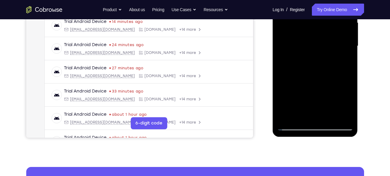
click at [326, 88] on div at bounding box center [315, 46] width 76 height 169
click at [350, 126] on div at bounding box center [315, 46] width 76 height 169
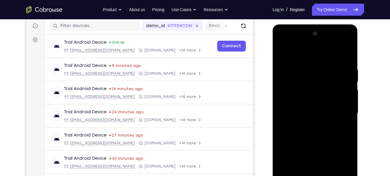
scroll to position [75, 0]
click at [316, 43] on div at bounding box center [315, 113] width 76 height 169
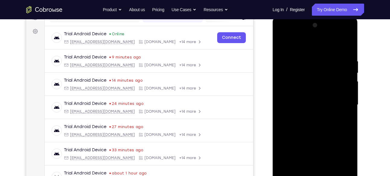
scroll to position [84, 0]
click at [310, 91] on div at bounding box center [315, 104] width 76 height 169
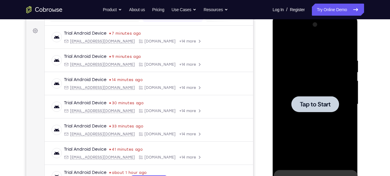
click at [305, 106] on span "Tap to Start" at bounding box center [315, 104] width 31 height 6
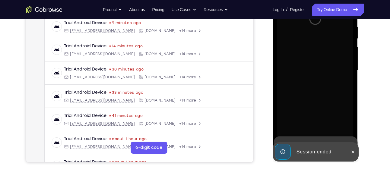
scroll to position [118, 0]
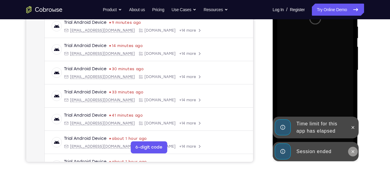
click at [352, 151] on icon at bounding box center [352, 151] width 5 height 5
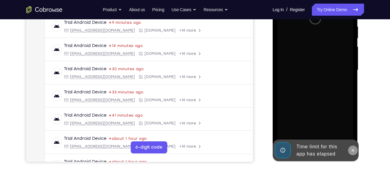
click at [352, 155] on button at bounding box center [353, 151] width 10 height 10
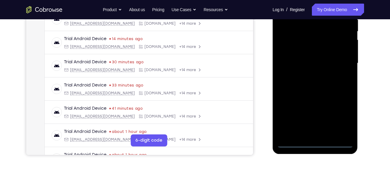
scroll to position [126, 0]
click at [313, 143] on div at bounding box center [315, 63] width 76 height 169
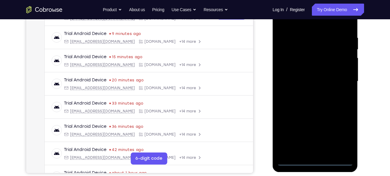
scroll to position [107, 0]
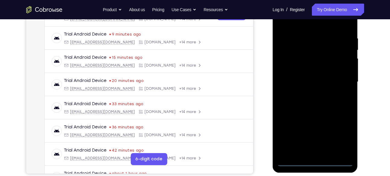
click at [345, 130] on div at bounding box center [315, 82] width 76 height 169
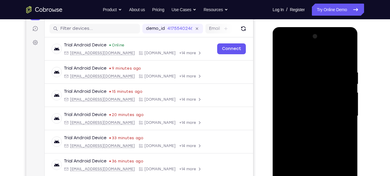
scroll to position [72, 0]
click at [313, 56] on div at bounding box center [315, 116] width 76 height 169
click at [297, 83] on div at bounding box center [315, 116] width 76 height 169
click at [317, 73] on div at bounding box center [315, 116] width 76 height 169
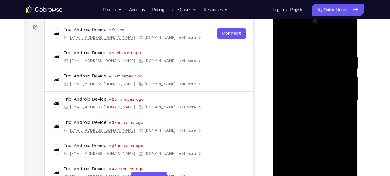
scroll to position [100, 0]
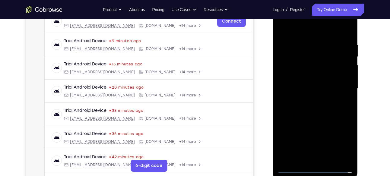
click at [309, 119] on div at bounding box center [315, 88] width 76 height 169
click at [315, 97] on div at bounding box center [315, 88] width 76 height 169
click at [291, 77] on div at bounding box center [315, 88] width 76 height 169
click at [295, 77] on div at bounding box center [315, 88] width 76 height 169
click at [293, 76] on div at bounding box center [315, 88] width 76 height 169
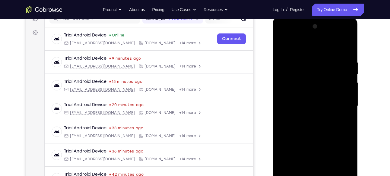
scroll to position [82, 0]
click at [308, 38] on div at bounding box center [315, 106] width 76 height 169
click at [309, 96] on div at bounding box center [315, 106] width 76 height 169
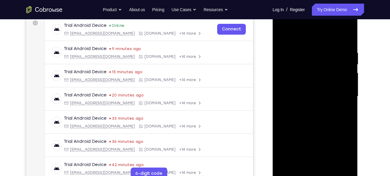
scroll to position [93, 0]
click at [331, 88] on div at bounding box center [315, 96] width 76 height 169
click at [347, 164] on div at bounding box center [315, 96] width 76 height 169
click at [294, 102] on div at bounding box center [315, 96] width 76 height 169
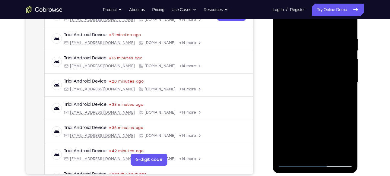
scroll to position [106, 0]
drag, startPoint x: 309, startPoint y: 48, endPoint x: 309, endPoint y: 62, distance: 13.9
click at [309, 62] on div at bounding box center [315, 82] width 76 height 169
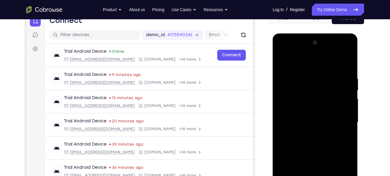
scroll to position [65, 0]
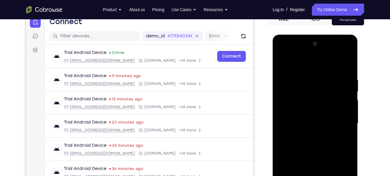
click at [320, 52] on div at bounding box center [315, 123] width 76 height 169
click at [293, 123] on div at bounding box center [315, 123] width 76 height 169
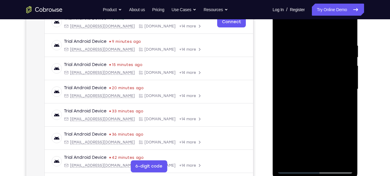
scroll to position [100, 0]
click at [346, 157] on div at bounding box center [315, 89] width 76 height 169
click at [319, 80] on div at bounding box center [315, 89] width 76 height 169
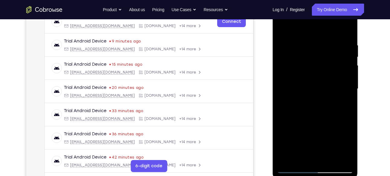
drag, startPoint x: 319, startPoint y: 80, endPoint x: 337, endPoint y: 89, distance: 20.6
click at [337, 89] on div at bounding box center [315, 89] width 76 height 169
drag, startPoint x: 307, startPoint y: 72, endPoint x: 346, endPoint y: 67, distance: 39.9
click at [346, 67] on div at bounding box center [315, 89] width 76 height 169
drag, startPoint x: 302, startPoint y: 69, endPoint x: 391, endPoint y: 65, distance: 88.4
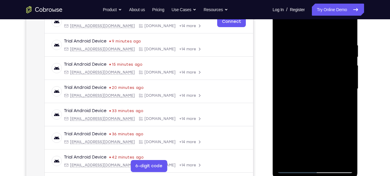
click at [359, 65] on html "Online web based iOS Simulators and Android Emulators. Run iPhone, iPad, Mobile…" at bounding box center [316, 90] width 86 height 181
drag, startPoint x: 641, startPoint y: 65, endPoint x: 392, endPoint y: 70, distance: 249.1
click at [359, 70] on html "Online web based iOS Simulators and Android Emulators. Run iPhone, iPad, Mobile…" at bounding box center [316, 90] width 86 height 181
drag, startPoint x: 286, startPoint y: 67, endPoint x: 384, endPoint y: 65, distance: 98.0
click at [359, 65] on html "Online web based iOS Simulators and Android Emulators. Run iPhone, iPad, Mobile…" at bounding box center [316, 90] width 86 height 181
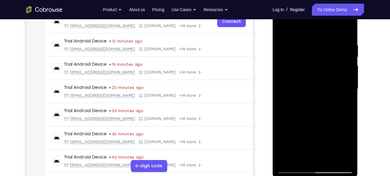
click at [307, 69] on div at bounding box center [315, 89] width 76 height 169
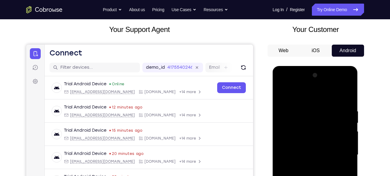
scroll to position [33, 0]
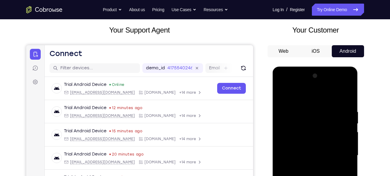
click at [308, 86] on div at bounding box center [315, 155] width 76 height 169
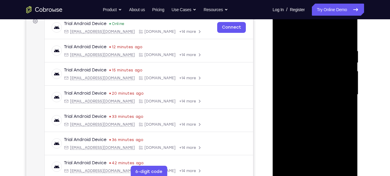
scroll to position [94, 0]
click at [308, 101] on div at bounding box center [315, 94] width 76 height 169
click at [309, 103] on div at bounding box center [315, 94] width 76 height 169
click at [286, 120] on div at bounding box center [315, 94] width 76 height 169
click at [322, 101] on div at bounding box center [315, 94] width 76 height 169
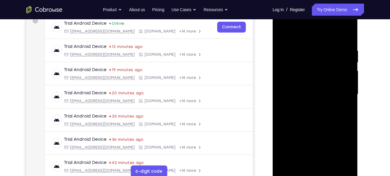
click at [346, 118] on div at bounding box center [315, 94] width 76 height 169
click at [314, 115] on div at bounding box center [315, 94] width 76 height 169
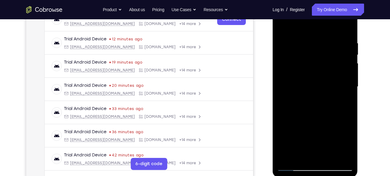
scroll to position [103, 0]
click at [349, 166] on div at bounding box center [315, 86] width 76 height 169
click at [280, 163] on div at bounding box center [315, 86] width 76 height 169
click at [283, 165] on div at bounding box center [315, 86] width 76 height 169
click at [283, 160] on div at bounding box center [315, 86] width 76 height 169
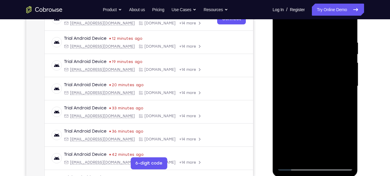
click at [284, 160] on div at bounding box center [315, 86] width 76 height 169
click at [283, 161] on div at bounding box center [315, 86] width 76 height 169
click at [281, 166] on div at bounding box center [315, 86] width 76 height 169
click at [291, 151] on div at bounding box center [315, 86] width 76 height 169
click at [286, 162] on div at bounding box center [315, 86] width 76 height 169
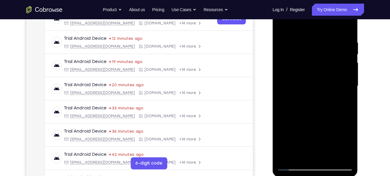
click at [282, 166] on div at bounding box center [315, 86] width 76 height 169
click at [293, 146] on div at bounding box center [315, 86] width 76 height 169
click at [280, 166] on div at bounding box center [315, 86] width 76 height 169
click at [287, 162] on div at bounding box center [315, 86] width 76 height 169
click at [288, 162] on div at bounding box center [315, 86] width 76 height 169
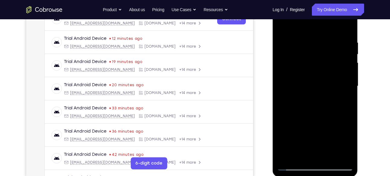
click at [290, 161] on div at bounding box center [315, 86] width 76 height 169
click at [291, 161] on div at bounding box center [315, 86] width 76 height 169
click at [280, 166] on div at bounding box center [315, 86] width 76 height 169
click at [291, 161] on div at bounding box center [315, 86] width 76 height 169
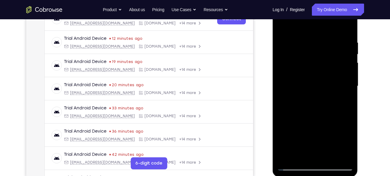
click at [292, 162] on div at bounding box center [315, 86] width 76 height 169
click at [281, 168] on div at bounding box center [315, 86] width 76 height 169
click at [295, 161] on div at bounding box center [315, 86] width 76 height 169
click at [300, 161] on div at bounding box center [315, 86] width 76 height 169
click at [305, 161] on div at bounding box center [315, 86] width 76 height 169
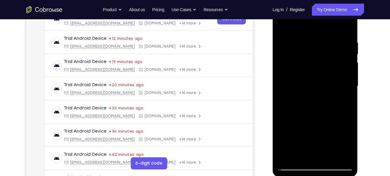
click at [309, 161] on div at bounding box center [315, 86] width 76 height 169
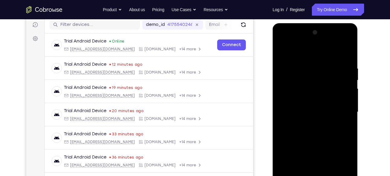
scroll to position [76, 0]
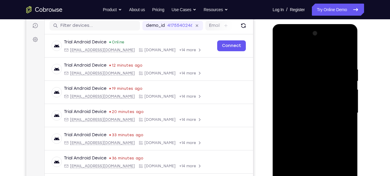
click at [326, 102] on div at bounding box center [315, 113] width 76 height 169
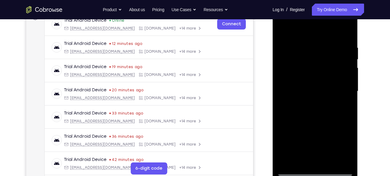
scroll to position [99, 0]
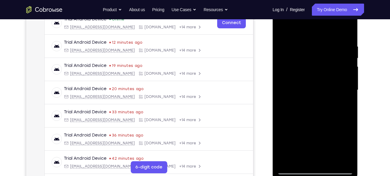
click at [351, 173] on div at bounding box center [315, 90] width 76 height 169
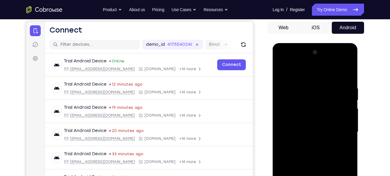
scroll to position [56, 0]
click at [309, 62] on div at bounding box center [315, 132] width 76 height 169
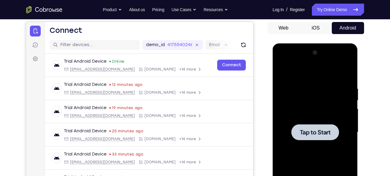
click at [322, 127] on div at bounding box center [315, 132] width 48 height 16
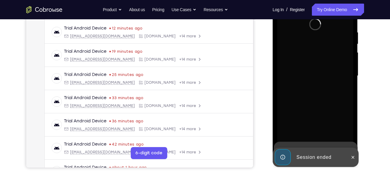
scroll to position [113, 0]
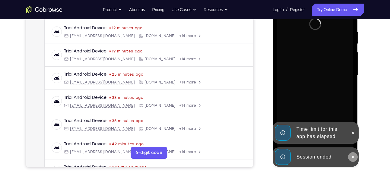
click at [353, 159] on icon at bounding box center [352, 157] width 5 height 5
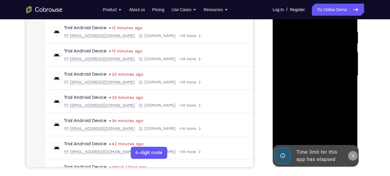
click at [355, 157] on icon at bounding box center [352, 155] width 5 height 5
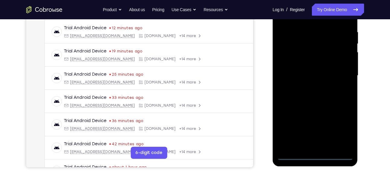
click at [317, 156] on div at bounding box center [315, 75] width 76 height 169
click at [345, 134] on div at bounding box center [315, 75] width 76 height 169
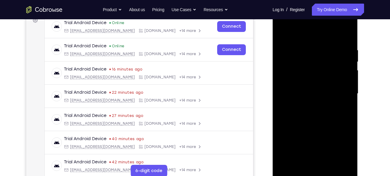
scroll to position [81, 0]
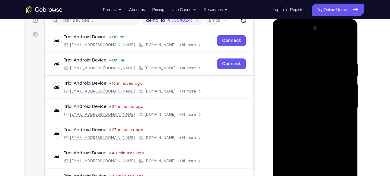
click at [304, 49] on div at bounding box center [315, 108] width 76 height 169
click at [294, 69] on div at bounding box center [315, 108] width 76 height 169
click at [300, 75] on div at bounding box center [315, 108] width 76 height 169
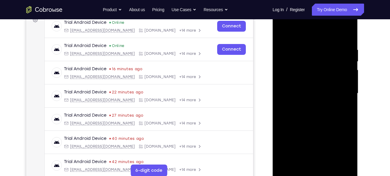
click at [317, 52] on div at bounding box center [315, 93] width 76 height 169
click at [313, 122] on div at bounding box center [315, 93] width 76 height 169
click at [303, 107] on div at bounding box center [315, 93] width 76 height 169
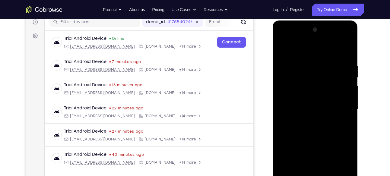
scroll to position [79, 0]
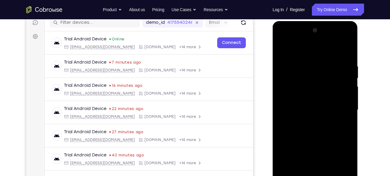
click at [314, 37] on div at bounding box center [315, 110] width 76 height 169
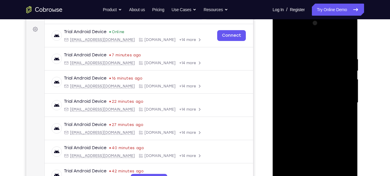
scroll to position [86, 0]
click at [348, 172] on div at bounding box center [315, 102] width 76 height 169
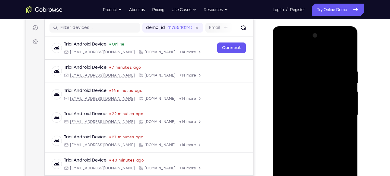
scroll to position [73, 0]
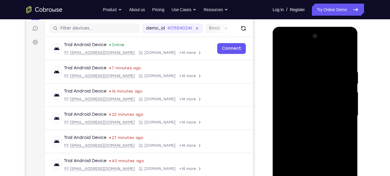
click at [312, 47] on div at bounding box center [315, 115] width 76 height 169
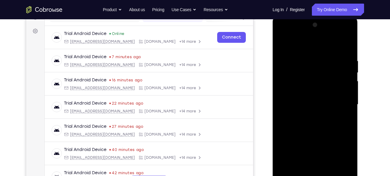
scroll to position [85, 0]
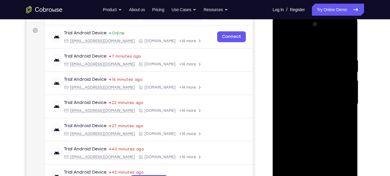
click at [304, 35] on div at bounding box center [315, 104] width 76 height 169
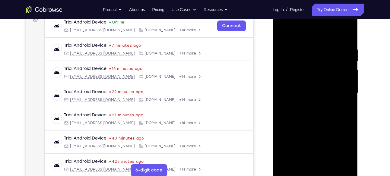
click at [348, 163] on div at bounding box center [315, 93] width 76 height 169
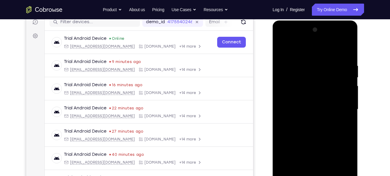
scroll to position [79, 0]
click at [320, 39] on div at bounding box center [315, 109] width 76 height 169
click at [311, 79] on div at bounding box center [315, 109] width 76 height 169
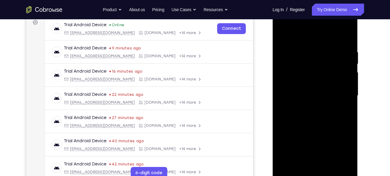
scroll to position [94, 0]
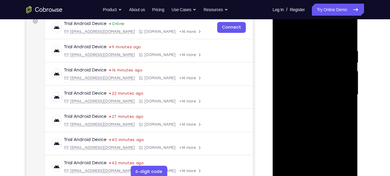
click at [320, 97] on div at bounding box center [315, 94] width 76 height 169
click at [347, 121] on div at bounding box center [315, 94] width 76 height 169
click at [318, 95] on div at bounding box center [315, 94] width 76 height 169
click at [346, 173] on div at bounding box center [315, 94] width 76 height 169
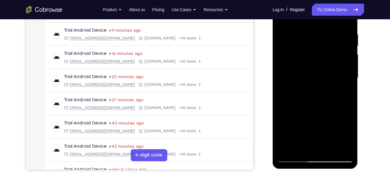
click at [280, 157] on div at bounding box center [315, 78] width 76 height 169
click at [281, 153] on div at bounding box center [315, 78] width 76 height 169
click at [281, 158] on div at bounding box center [315, 78] width 76 height 169
click at [282, 153] on div at bounding box center [315, 78] width 76 height 169
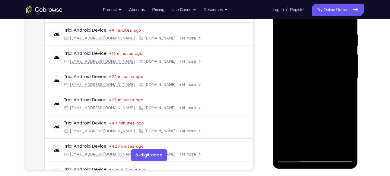
click at [292, 149] on div at bounding box center [315, 78] width 76 height 169
click at [283, 153] on div at bounding box center [315, 78] width 76 height 169
click at [281, 156] on div at bounding box center [315, 78] width 76 height 169
click at [282, 154] on div at bounding box center [315, 78] width 76 height 169
click at [284, 153] on div at bounding box center [315, 78] width 76 height 169
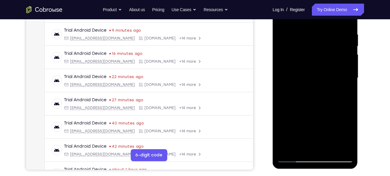
click at [280, 157] on div at bounding box center [315, 78] width 76 height 169
click at [286, 153] on div at bounding box center [315, 78] width 76 height 169
click at [303, 126] on div at bounding box center [315, 78] width 76 height 169
click at [289, 153] on div at bounding box center [315, 78] width 76 height 169
click at [280, 159] on div at bounding box center [315, 78] width 76 height 169
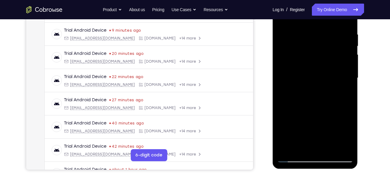
click at [289, 154] on div at bounding box center [315, 78] width 76 height 169
click at [291, 154] on div at bounding box center [315, 78] width 76 height 169
click at [292, 153] on div at bounding box center [315, 78] width 76 height 169
click at [293, 153] on div at bounding box center [315, 78] width 76 height 169
click at [295, 153] on div at bounding box center [315, 78] width 76 height 169
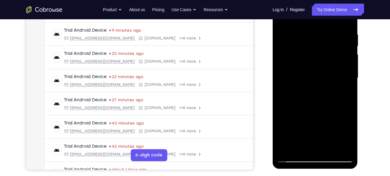
click at [296, 153] on div at bounding box center [315, 78] width 76 height 169
click at [297, 153] on div at bounding box center [315, 78] width 76 height 169
click at [300, 153] on div at bounding box center [315, 78] width 76 height 169
click at [303, 153] on div at bounding box center [315, 78] width 76 height 169
click at [304, 153] on div at bounding box center [315, 78] width 76 height 169
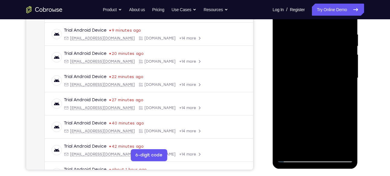
click at [304, 153] on div at bounding box center [315, 78] width 76 height 169
click at [307, 153] on div at bounding box center [315, 78] width 76 height 169
click at [281, 159] on div at bounding box center [315, 78] width 76 height 169
click at [302, 148] on div at bounding box center [315, 78] width 76 height 169
click at [304, 153] on div at bounding box center [315, 78] width 76 height 169
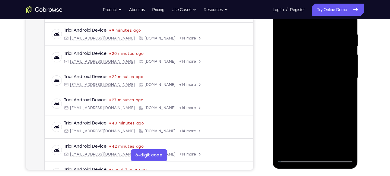
click at [311, 153] on div at bounding box center [315, 78] width 76 height 169
click at [282, 159] on div at bounding box center [315, 78] width 76 height 169
click at [316, 153] on div at bounding box center [315, 78] width 76 height 169
click at [319, 153] on div at bounding box center [315, 78] width 76 height 169
click at [322, 153] on div at bounding box center [315, 78] width 76 height 169
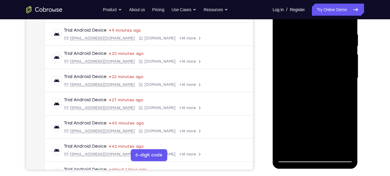
click at [328, 152] on div at bounding box center [315, 78] width 76 height 169
click at [336, 152] on div at bounding box center [315, 78] width 76 height 169
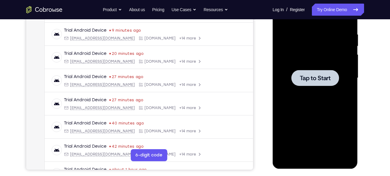
click at [311, 75] on span "Tap to Start" at bounding box center [315, 78] width 31 height 6
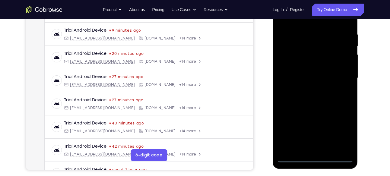
click at [316, 157] on div at bounding box center [315, 78] width 76 height 169
click at [342, 128] on div at bounding box center [315, 78] width 76 height 169
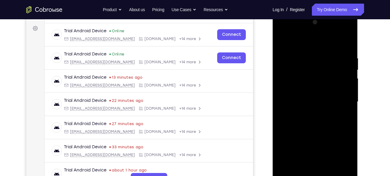
scroll to position [87, 0]
click at [302, 45] on div at bounding box center [315, 101] width 76 height 169
click at [302, 68] on div at bounding box center [315, 101] width 76 height 169
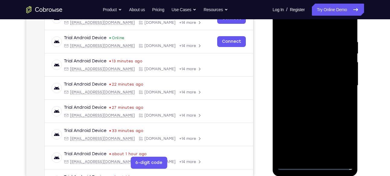
scroll to position [103, 0]
click at [317, 43] on div at bounding box center [315, 85] width 76 height 169
click at [312, 122] on div at bounding box center [315, 85] width 76 height 169
click at [312, 102] on div at bounding box center [315, 85] width 76 height 169
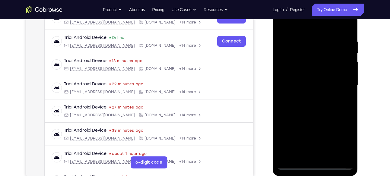
click at [311, 98] on div at bounding box center [315, 85] width 76 height 169
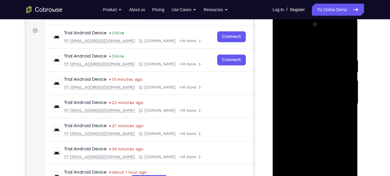
scroll to position [84, 0]
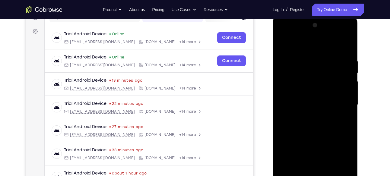
click at [311, 37] on div at bounding box center [315, 105] width 76 height 169
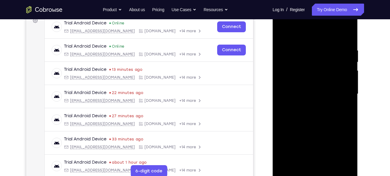
scroll to position [96, 0]
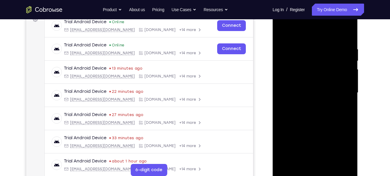
click at [303, 98] on div at bounding box center [315, 92] width 76 height 169
click at [348, 164] on div at bounding box center [315, 92] width 76 height 169
click at [321, 102] on div at bounding box center [315, 92] width 76 height 169
click at [345, 120] on div at bounding box center [315, 92] width 76 height 169
click at [311, 102] on div at bounding box center [315, 92] width 76 height 169
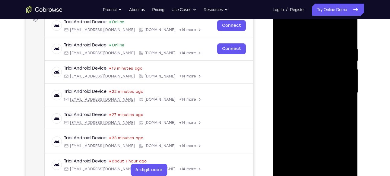
scroll to position [111, 0]
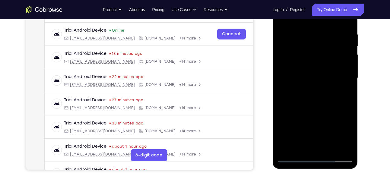
click at [280, 157] on div at bounding box center [315, 78] width 76 height 169
click at [305, 99] on div at bounding box center [315, 78] width 76 height 169
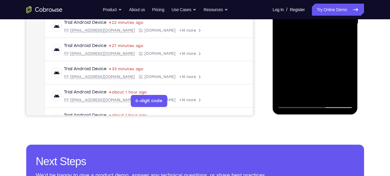
scroll to position [172, 0]
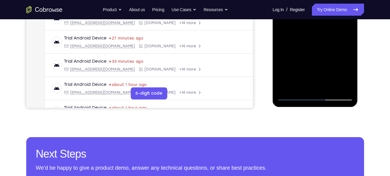
click at [349, 95] on div at bounding box center [315, 16] width 76 height 169
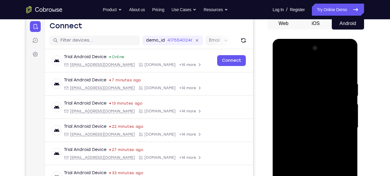
scroll to position [60, 0]
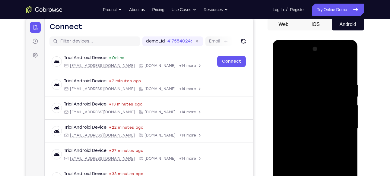
click at [320, 57] on div at bounding box center [315, 128] width 76 height 169
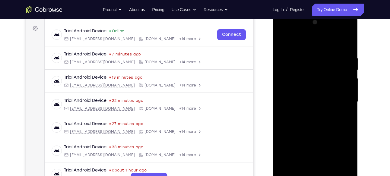
click at [347, 171] on div at bounding box center [315, 101] width 76 height 169
click at [313, 111] on div at bounding box center [315, 101] width 76 height 169
click at [329, 116] on div at bounding box center [315, 101] width 76 height 169
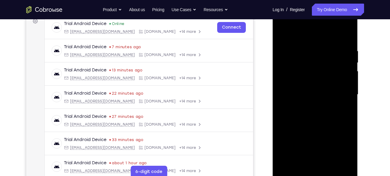
scroll to position [94, 0]
click at [311, 119] on div at bounding box center [315, 94] width 76 height 169
click at [283, 142] on div at bounding box center [315, 94] width 76 height 169
click at [284, 142] on div at bounding box center [315, 94] width 76 height 169
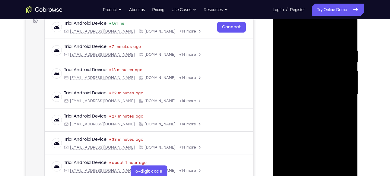
click at [287, 142] on div at bounding box center [315, 94] width 76 height 169
click at [290, 142] on div at bounding box center [315, 94] width 76 height 169
click at [294, 142] on div at bounding box center [315, 94] width 76 height 169
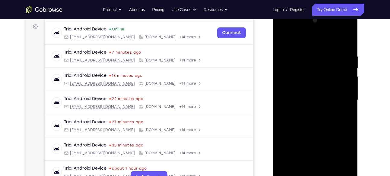
scroll to position [88, 0]
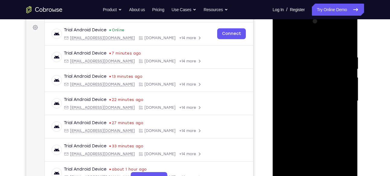
click at [327, 30] on div at bounding box center [315, 101] width 76 height 169
click at [310, 91] on div at bounding box center [315, 101] width 76 height 169
click at [326, 115] on div at bounding box center [315, 101] width 76 height 169
click at [346, 169] on div at bounding box center [315, 101] width 76 height 169
click at [284, 148] on div at bounding box center [315, 101] width 76 height 169
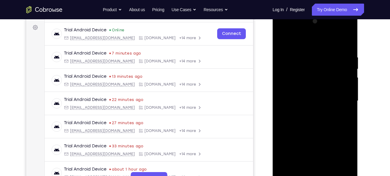
click at [283, 148] on div at bounding box center [315, 101] width 76 height 169
click at [284, 148] on div at bounding box center [315, 101] width 76 height 169
click at [285, 149] on div at bounding box center [315, 101] width 76 height 169
click at [286, 149] on div at bounding box center [315, 101] width 76 height 169
click at [289, 149] on div at bounding box center [315, 101] width 76 height 169
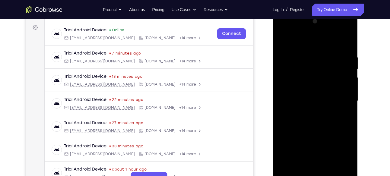
click at [289, 149] on div at bounding box center [315, 101] width 76 height 169
click at [290, 149] on div at bounding box center [315, 101] width 76 height 169
click at [292, 149] on div at bounding box center [315, 101] width 76 height 169
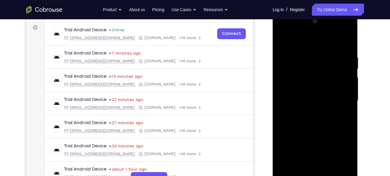
click at [294, 149] on div at bounding box center [315, 101] width 76 height 169
click at [289, 150] on div at bounding box center [315, 101] width 76 height 169
click at [290, 150] on div at bounding box center [315, 101] width 76 height 169
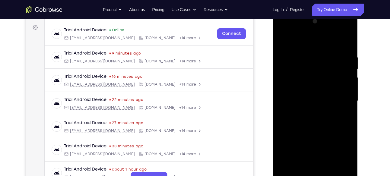
click at [290, 149] on div at bounding box center [315, 101] width 76 height 169
click at [291, 149] on div at bounding box center [315, 101] width 76 height 169
click at [305, 113] on div at bounding box center [315, 101] width 76 height 169
click at [326, 134] on div at bounding box center [315, 101] width 76 height 169
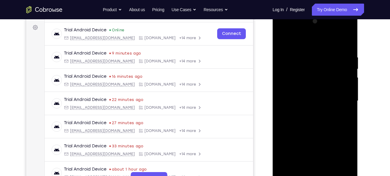
click at [296, 149] on div at bounding box center [315, 101] width 76 height 169
click at [297, 149] on div at bounding box center [315, 101] width 76 height 169
click at [298, 149] on div at bounding box center [315, 101] width 76 height 169
click at [302, 149] on div at bounding box center [315, 101] width 76 height 169
click at [303, 149] on div at bounding box center [315, 101] width 76 height 169
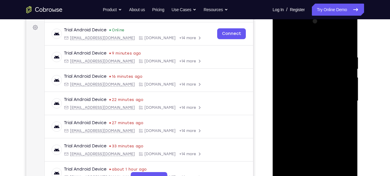
click at [305, 149] on div at bounding box center [315, 101] width 76 height 169
click at [306, 149] on div at bounding box center [315, 101] width 76 height 169
click at [308, 149] on div at bounding box center [315, 101] width 76 height 169
click at [320, 98] on span "Tap to Start" at bounding box center [315, 101] width 31 height 6
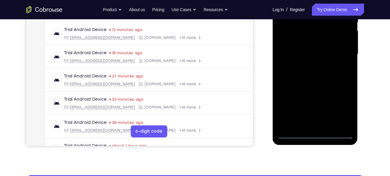
scroll to position [135, 0]
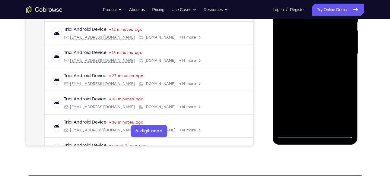
click at [314, 136] on div at bounding box center [315, 54] width 76 height 169
click at [340, 107] on div at bounding box center [315, 54] width 76 height 169
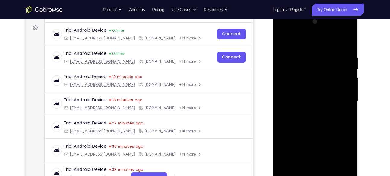
scroll to position [67, 0]
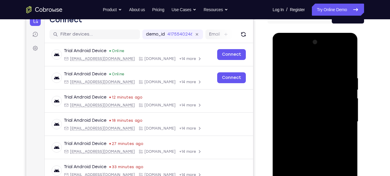
click at [301, 65] on div at bounding box center [315, 121] width 76 height 169
click at [308, 87] on div at bounding box center [315, 121] width 76 height 169
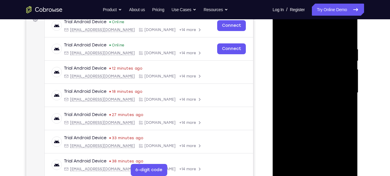
scroll to position [96, 0]
click at [317, 50] on div at bounding box center [315, 92] width 76 height 169
click at [297, 124] on div at bounding box center [315, 92] width 76 height 169
click at [306, 104] on div at bounding box center [315, 92] width 76 height 169
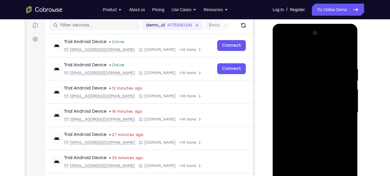
scroll to position [76, 0]
click at [321, 42] on div at bounding box center [315, 113] width 76 height 169
click at [311, 43] on div at bounding box center [315, 113] width 76 height 169
click at [275, 117] on div at bounding box center [315, 114] width 85 height 180
click at [304, 115] on div at bounding box center [315, 113] width 76 height 169
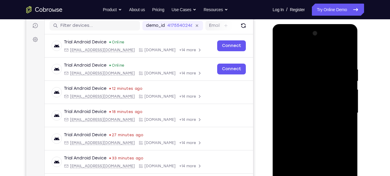
click at [327, 119] on div at bounding box center [315, 113] width 76 height 169
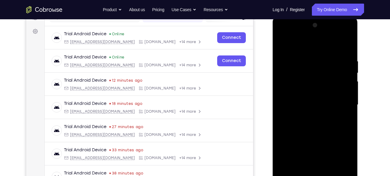
scroll to position [84, 0]
click at [286, 151] on div at bounding box center [315, 104] width 76 height 169
click at [347, 172] on div at bounding box center [315, 104] width 76 height 169
click at [300, 135] on div at bounding box center [315, 104] width 76 height 169
click at [284, 152] on div at bounding box center [315, 104] width 76 height 169
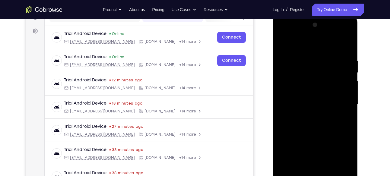
click at [284, 152] on div at bounding box center [315, 104] width 76 height 169
click at [286, 152] on div at bounding box center [315, 104] width 76 height 169
click at [289, 152] on div at bounding box center [315, 104] width 76 height 169
click at [290, 152] on div at bounding box center [315, 104] width 76 height 169
click at [291, 152] on div at bounding box center [315, 104] width 76 height 169
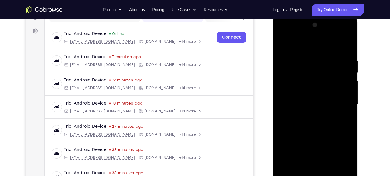
click at [292, 152] on div at bounding box center [315, 104] width 76 height 169
click at [292, 153] on div at bounding box center [315, 104] width 76 height 169
click at [293, 153] on div at bounding box center [315, 104] width 76 height 169
click at [293, 152] on div at bounding box center [315, 104] width 76 height 169
click at [295, 152] on div at bounding box center [315, 104] width 76 height 169
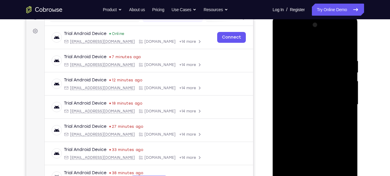
click at [296, 152] on div at bounding box center [315, 104] width 76 height 169
click at [293, 152] on div at bounding box center [315, 104] width 76 height 169
click at [294, 152] on div at bounding box center [315, 104] width 76 height 169
click at [295, 152] on div at bounding box center [315, 104] width 76 height 169
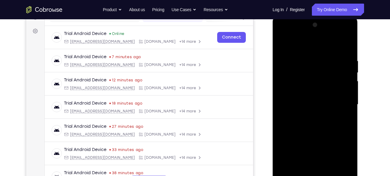
click at [295, 152] on div at bounding box center [315, 104] width 76 height 169
